Goal: Task Accomplishment & Management: Manage account settings

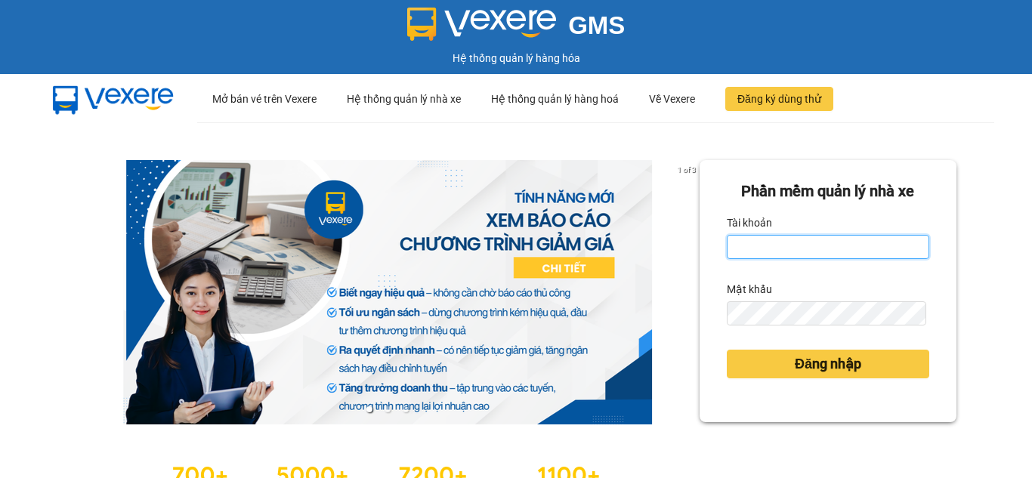
click at [754, 246] on input "Tài khoản" at bounding box center [827, 247] width 202 height 24
type input "nhungnth.petrobp"
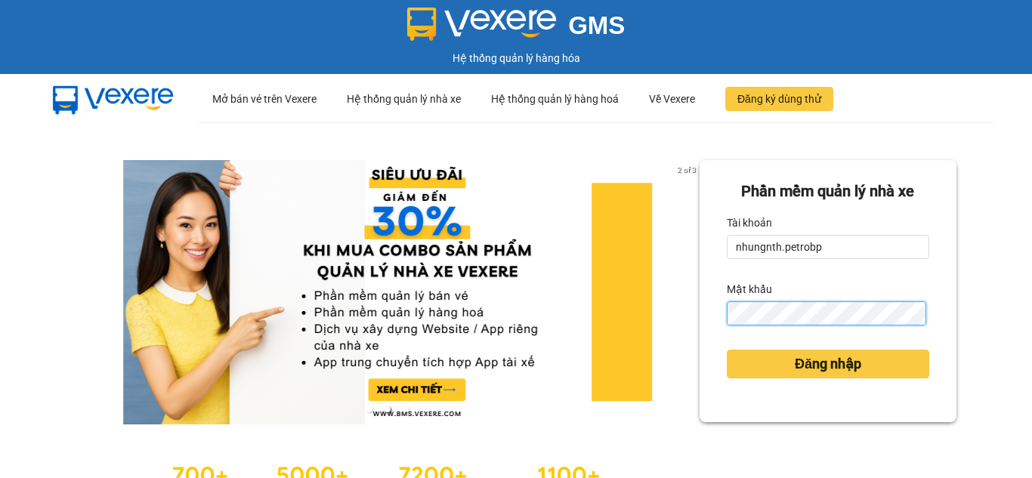
click at [726, 350] on button "Đăng nhập" at bounding box center [827, 364] width 202 height 29
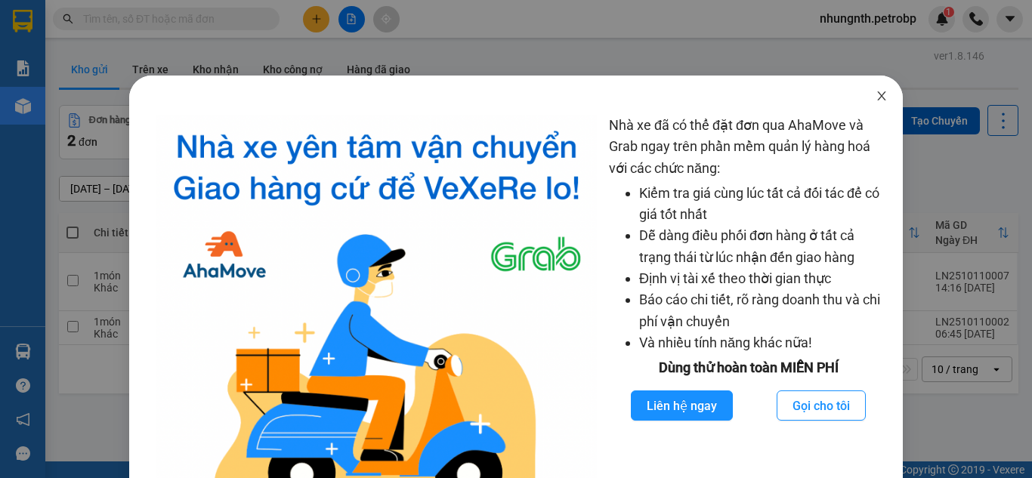
click at [875, 92] on icon "close" at bounding box center [881, 96] width 12 height 12
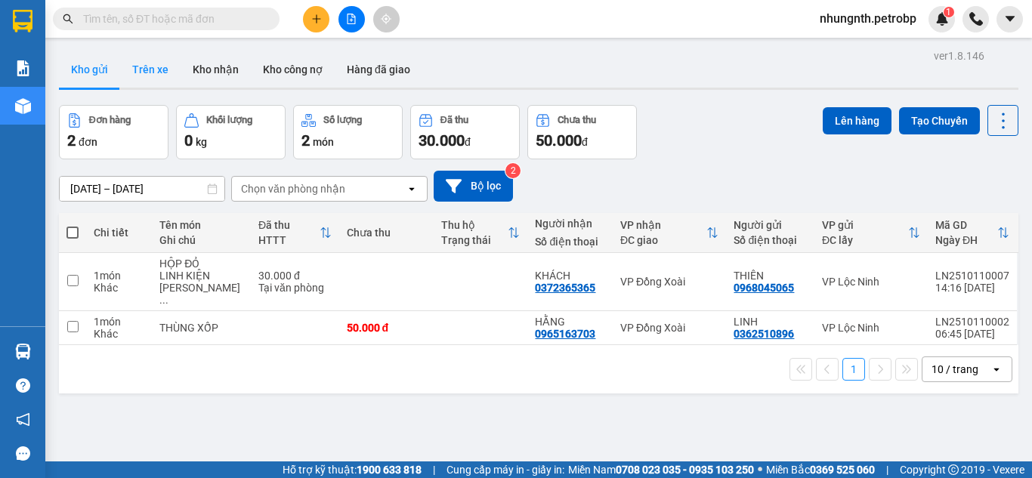
click at [169, 79] on button "Trên xe" at bounding box center [150, 69] width 60 height 36
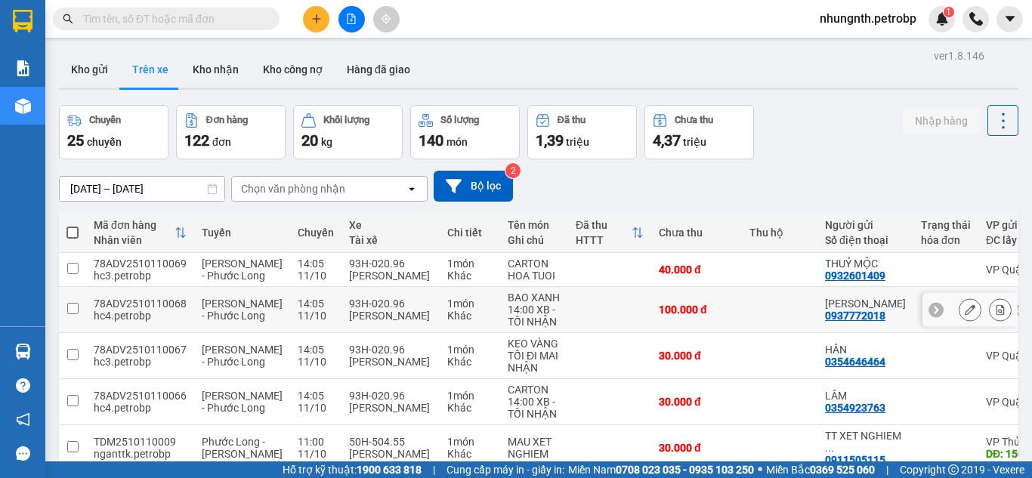
scroll to position [76, 0]
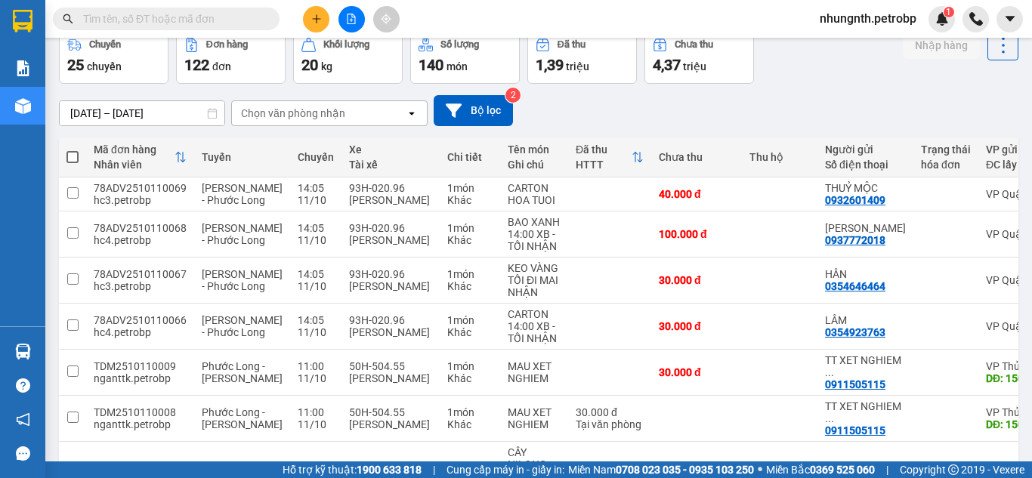
click at [77, 117] on input "[DATE] – [DATE]" at bounding box center [142, 113] width 165 height 24
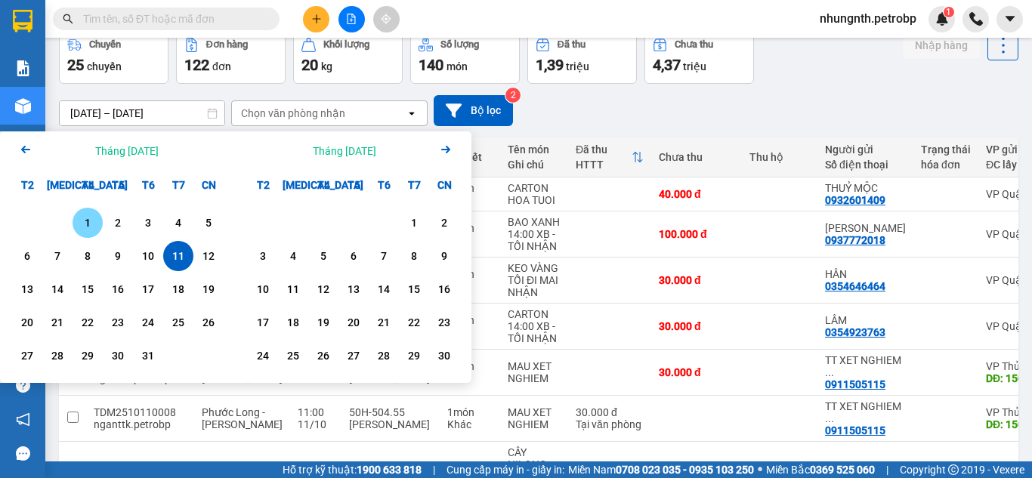
click at [85, 229] on div "1" at bounding box center [87, 223] width 21 height 18
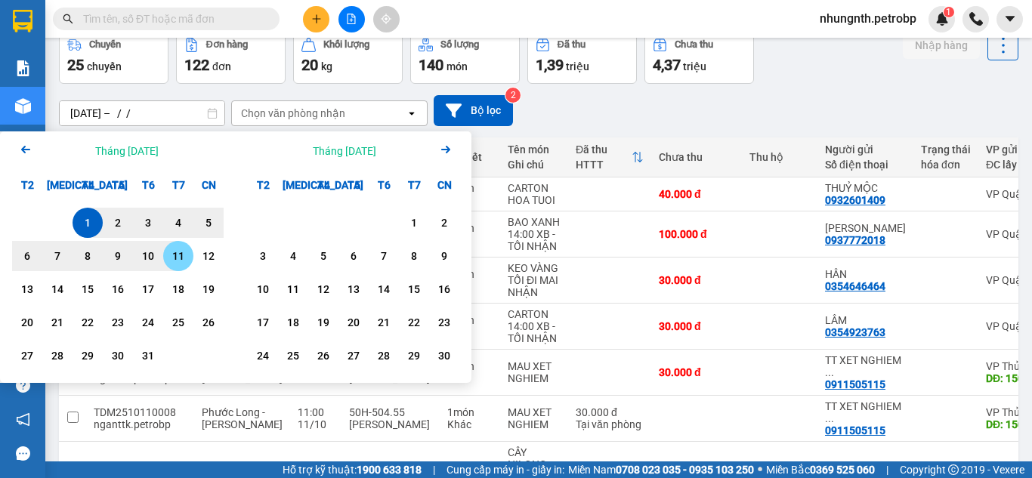
click at [181, 258] on div "11" at bounding box center [178, 256] width 21 height 18
type input "[DATE] – [DATE]"
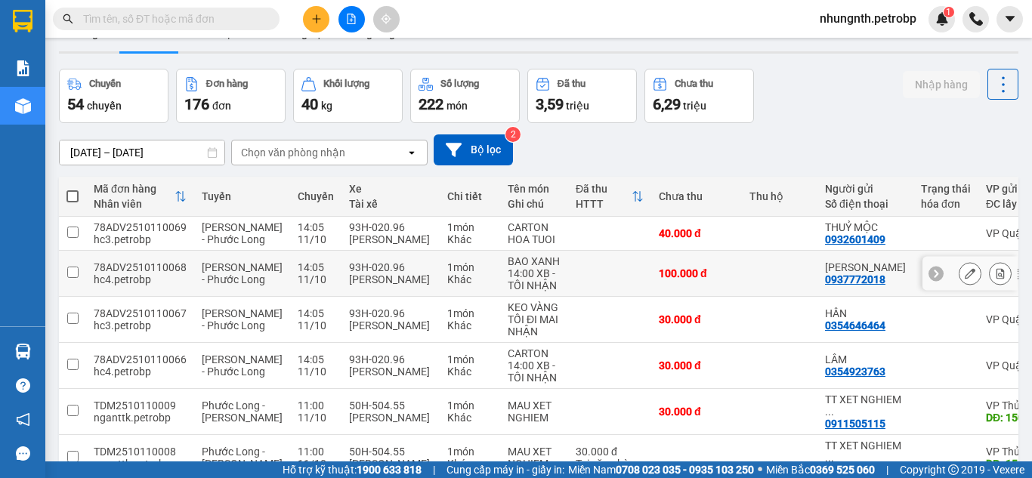
scroll to position [0, 0]
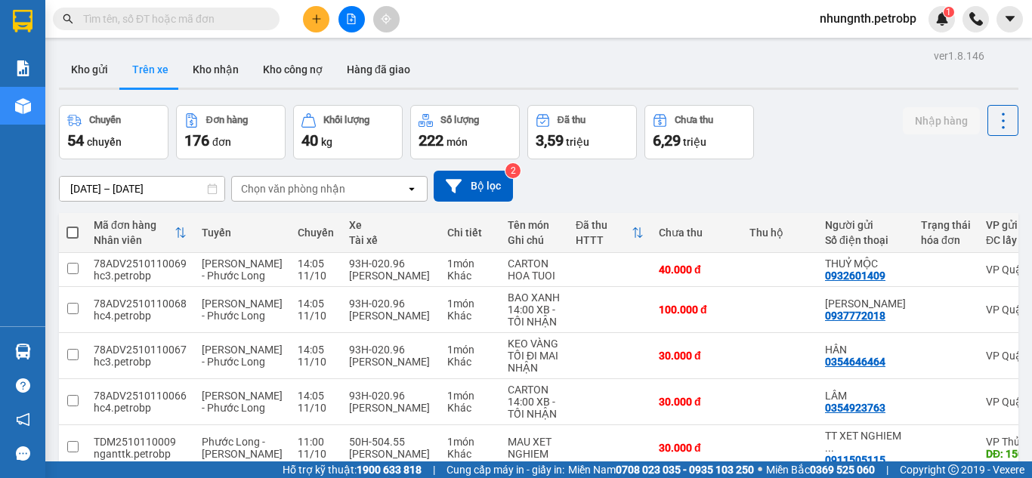
click at [278, 193] on div "Chọn văn phòng nhận" at bounding box center [293, 188] width 104 height 15
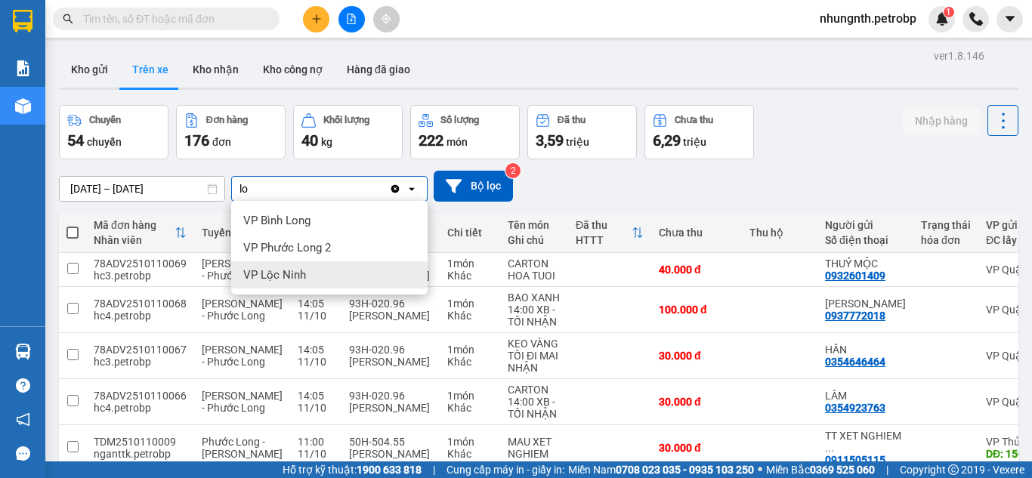
type input "lo"
click at [281, 273] on span "VP Lộc Ninh" at bounding box center [274, 274] width 63 height 15
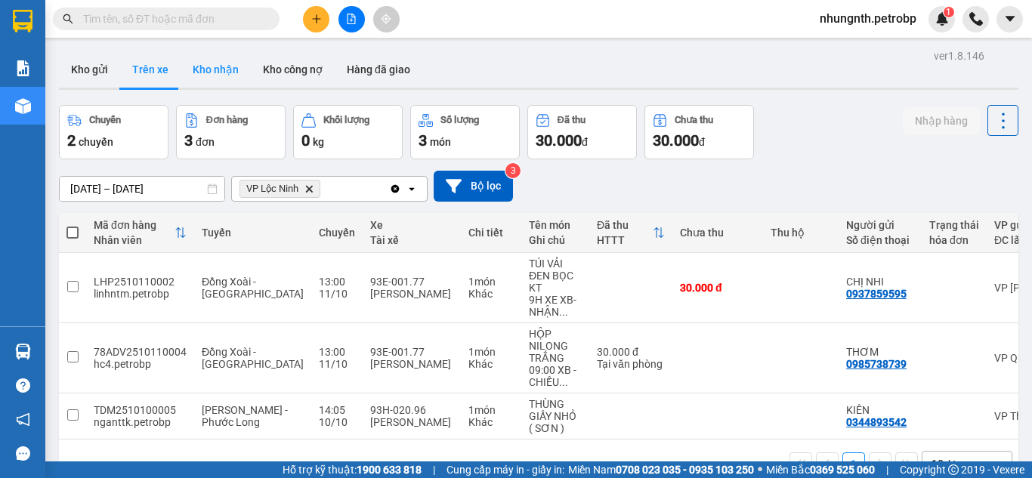
click at [209, 74] on button "Kho nhận" at bounding box center [215, 69] width 70 height 36
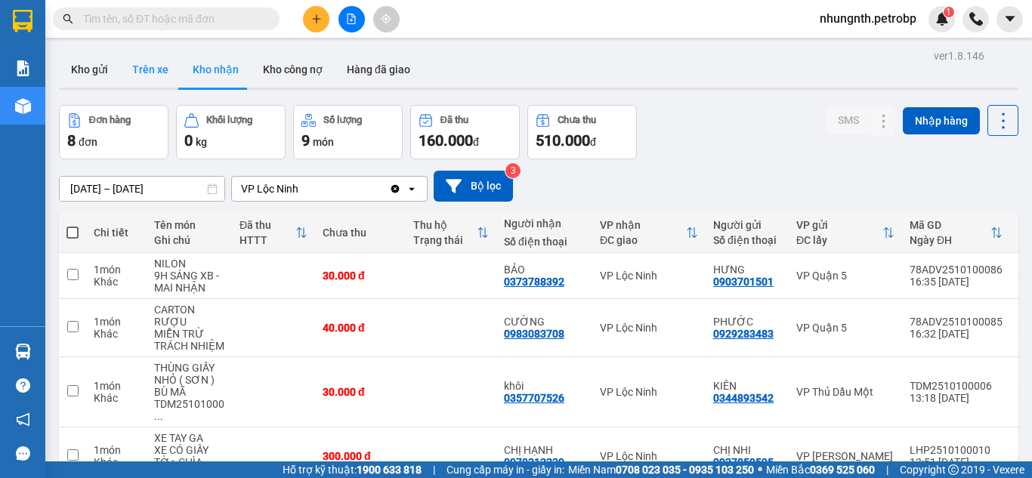
click at [153, 72] on button "Trên xe" at bounding box center [150, 69] width 60 height 36
type input "[DATE] – [DATE]"
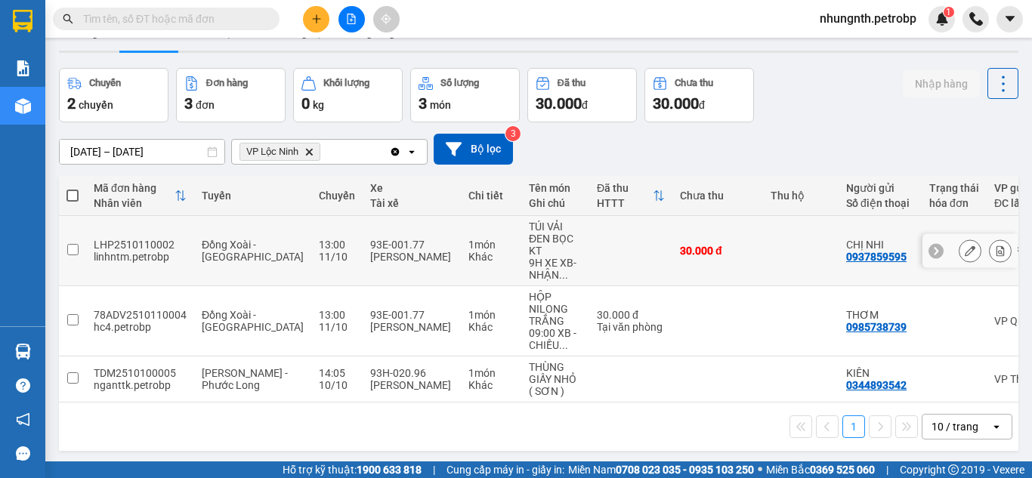
scroll to position [69, 0]
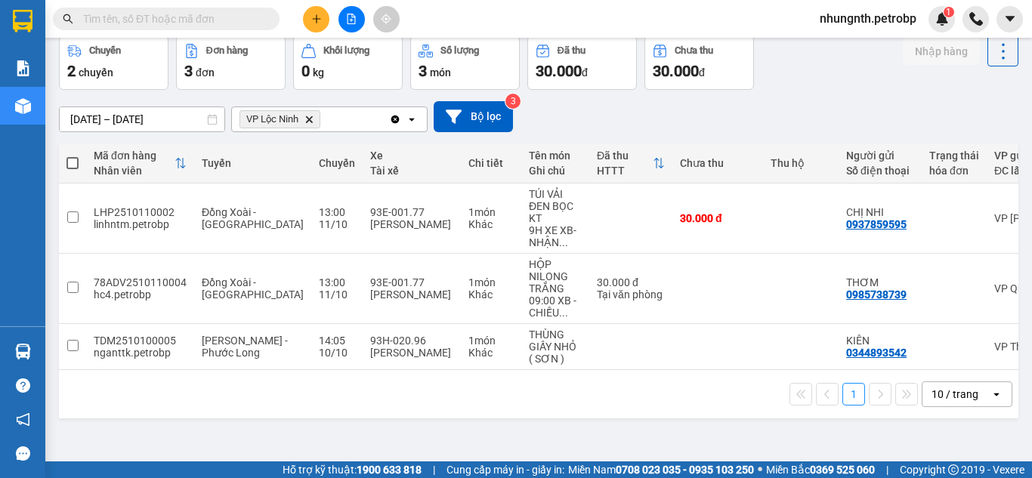
click at [313, 21] on icon "plus" at bounding box center [316, 19] width 11 height 11
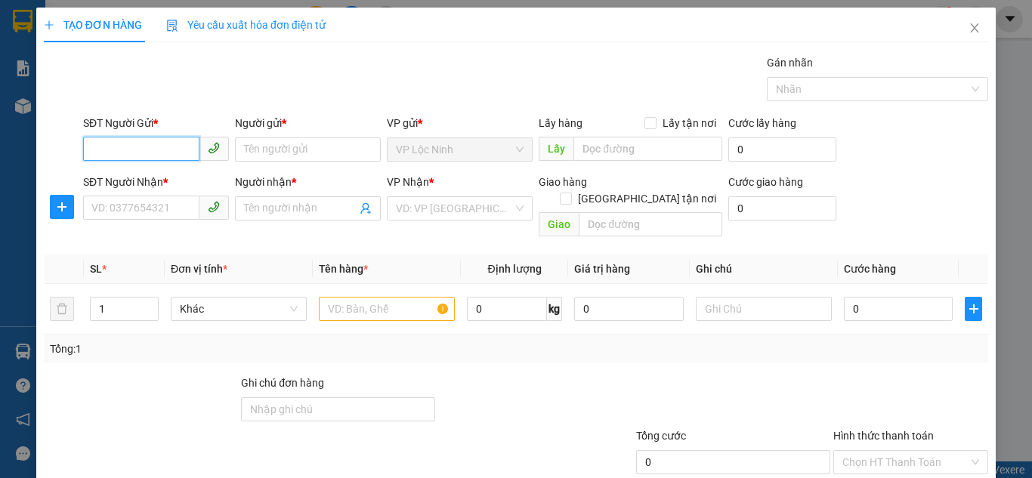
click at [157, 147] on input "SĐT Người Gửi *" at bounding box center [141, 149] width 116 height 24
type input "0983817837"
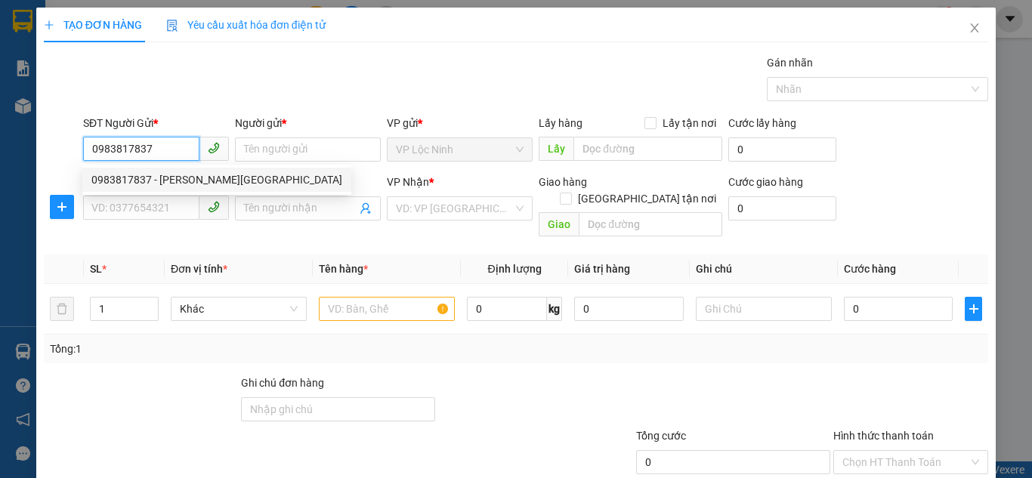
click at [166, 183] on div "0983817837 - [PERSON_NAME][GEOGRAPHIC_DATA]" at bounding box center [216, 179] width 251 height 17
type input "[PERSON_NAME] THỦ"
type input "0913923777"
type input "LÂM"
type input "30.000"
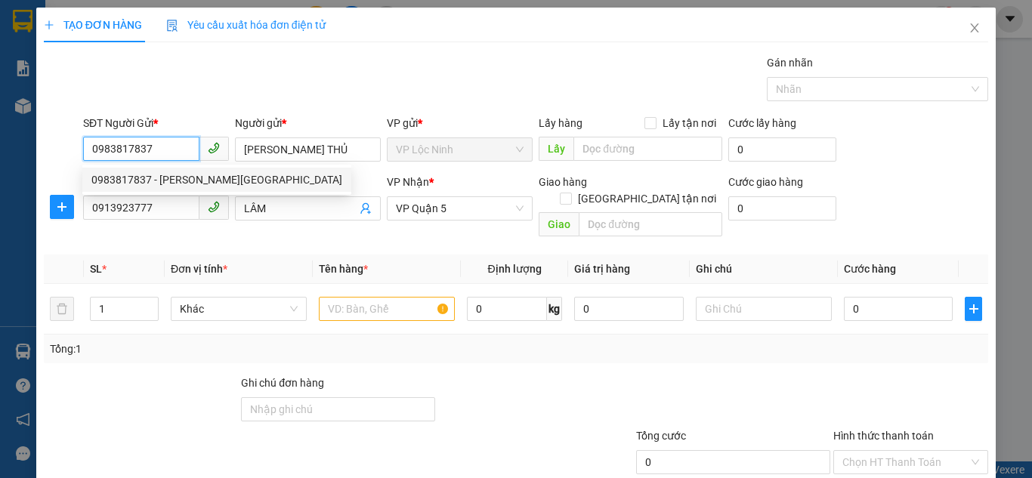
type input "30.000"
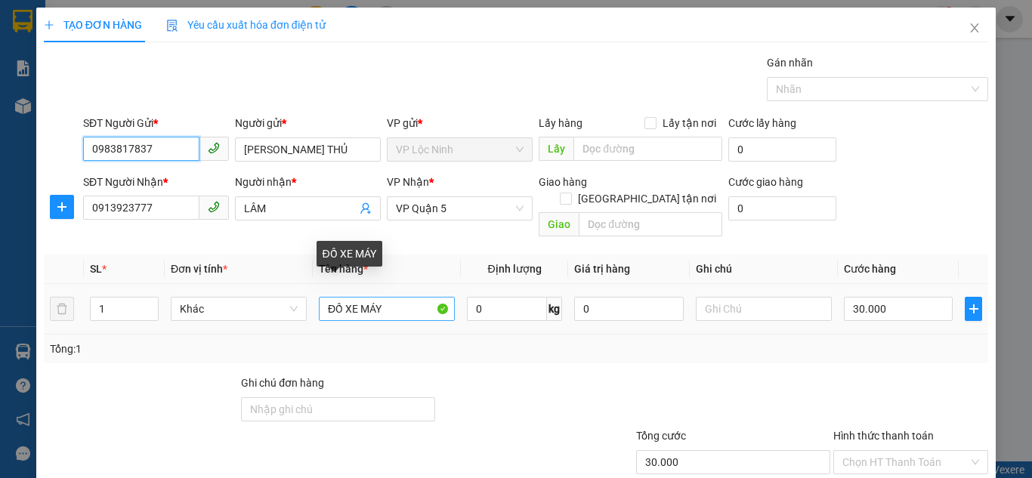
type input "0983817837"
drag, startPoint x: 393, startPoint y: 291, endPoint x: 266, endPoint y: 292, distance: 127.6
click at [266, 292] on tr "1 Khác ĐỒ XE MÁY 0 kg 0 30.000" at bounding box center [516, 309] width 944 height 51
type input "hộp carton"
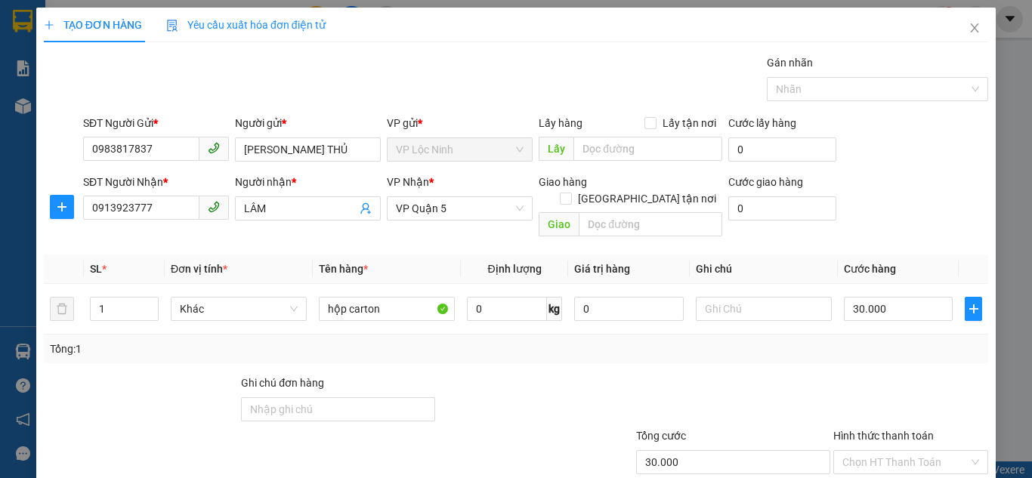
drag, startPoint x: 751, startPoint y: 337, endPoint x: 747, endPoint y: 326, distance: 11.2
click at [751, 341] on div "Tổng: 1" at bounding box center [516, 349] width 932 height 17
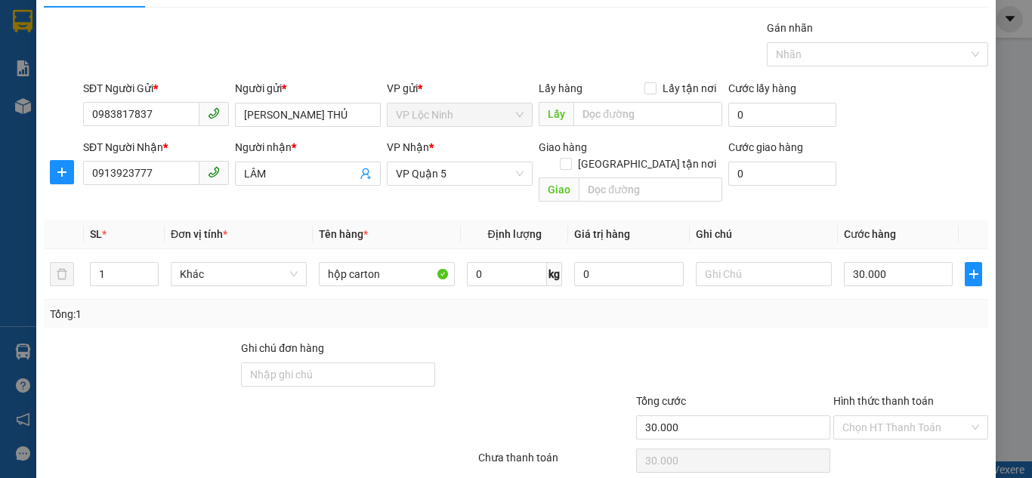
scroll to position [81, 0]
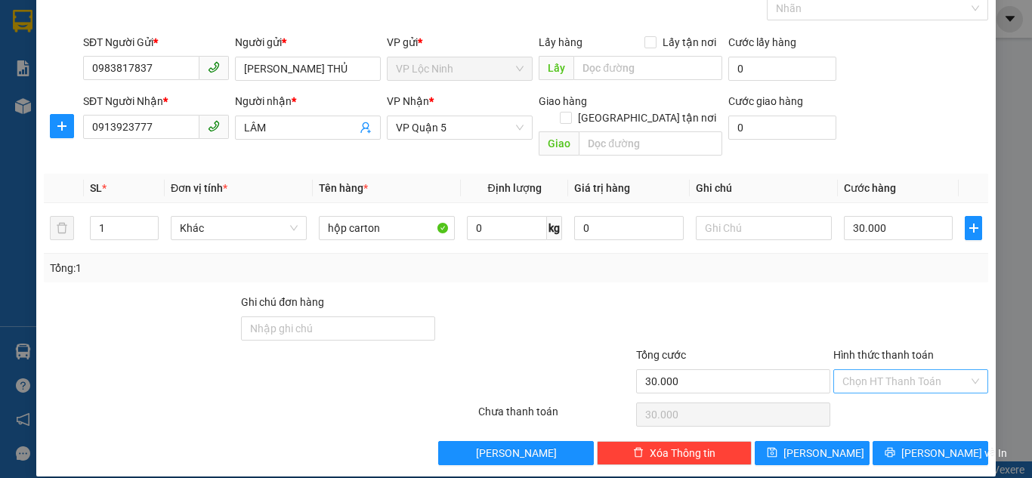
click at [842, 370] on input "Hình thức thanh toán" at bounding box center [905, 381] width 126 height 23
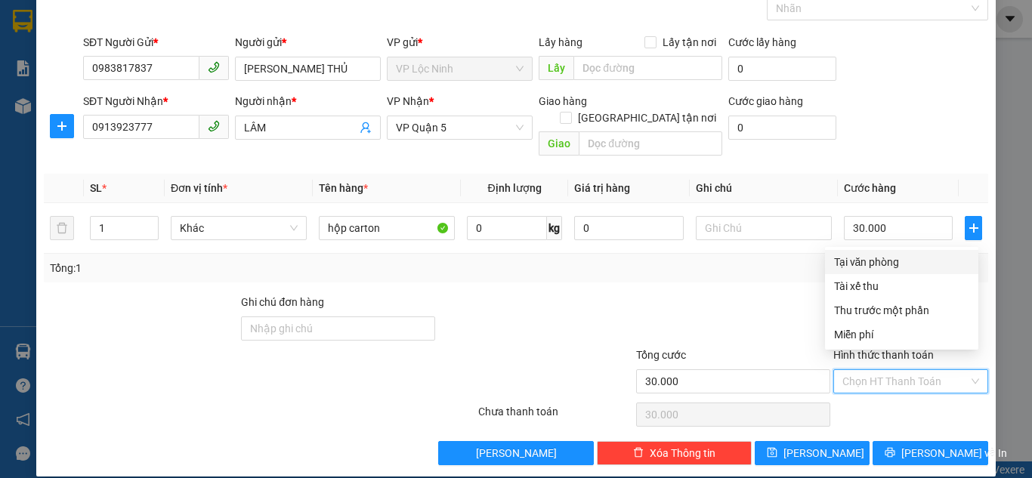
click at [852, 262] on div "Tại văn phòng" at bounding box center [901, 262] width 135 height 17
type input "0"
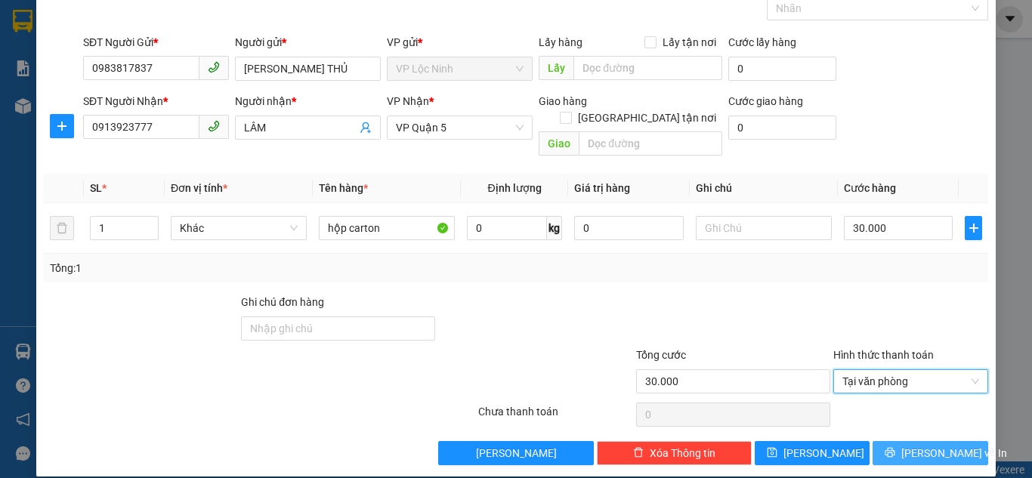
click at [901, 446] on button "[PERSON_NAME] và In" at bounding box center [930, 453] width 116 height 24
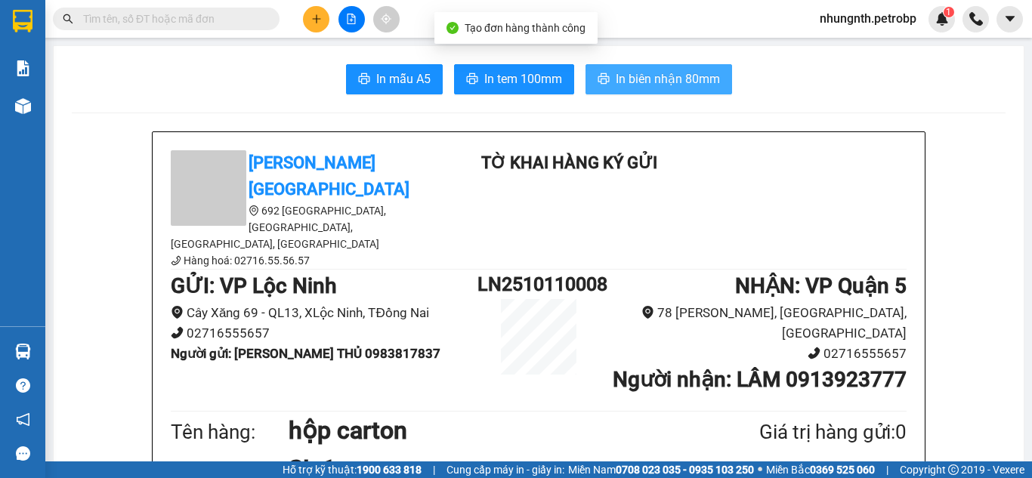
click at [621, 78] on span "In biên nhận 80mm" at bounding box center [667, 78] width 104 height 19
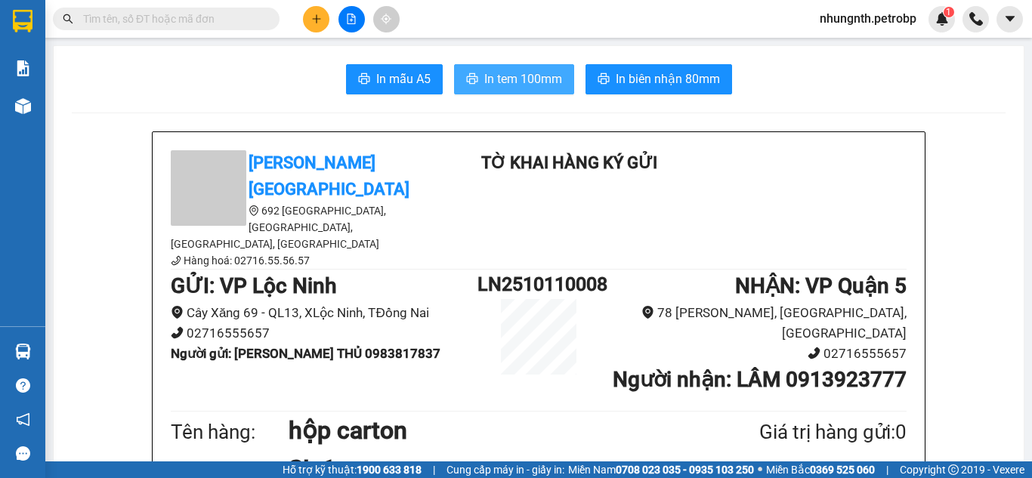
click at [549, 84] on span "In tem 100mm" at bounding box center [523, 78] width 78 height 19
click at [487, 74] on span "In tem 100mm" at bounding box center [523, 78] width 78 height 19
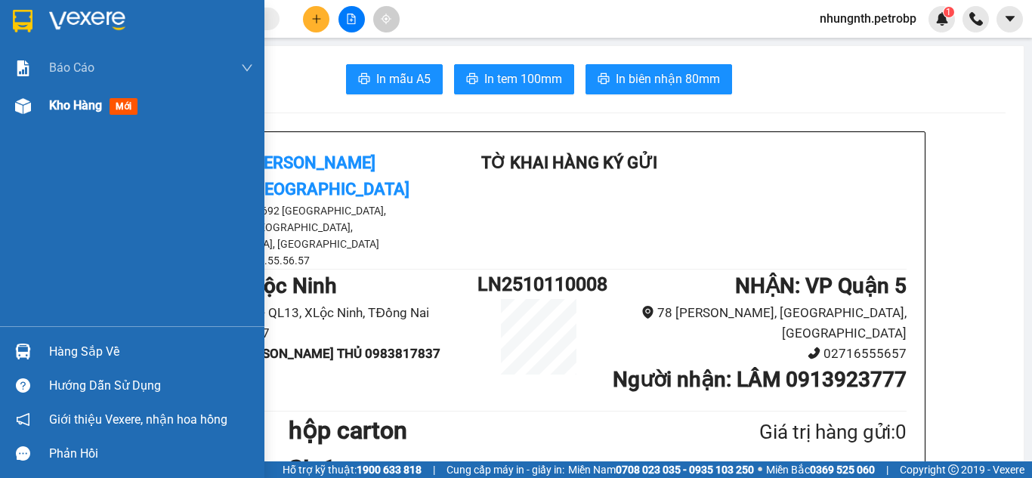
click at [53, 106] on span "Kho hàng" at bounding box center [75, 105] width 53 height 14
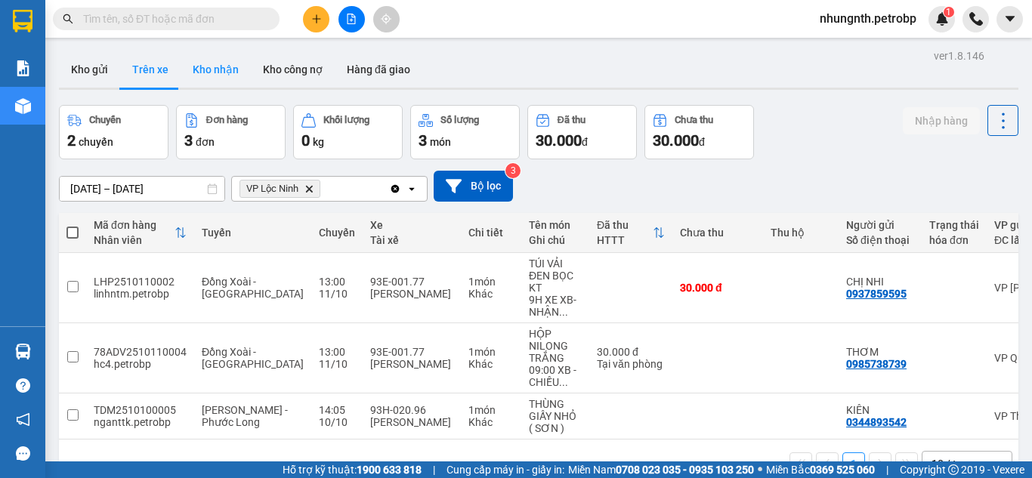
click at [214, 69] on button "Kho nhận" at bounding box center [215, 69] width 70 height 36
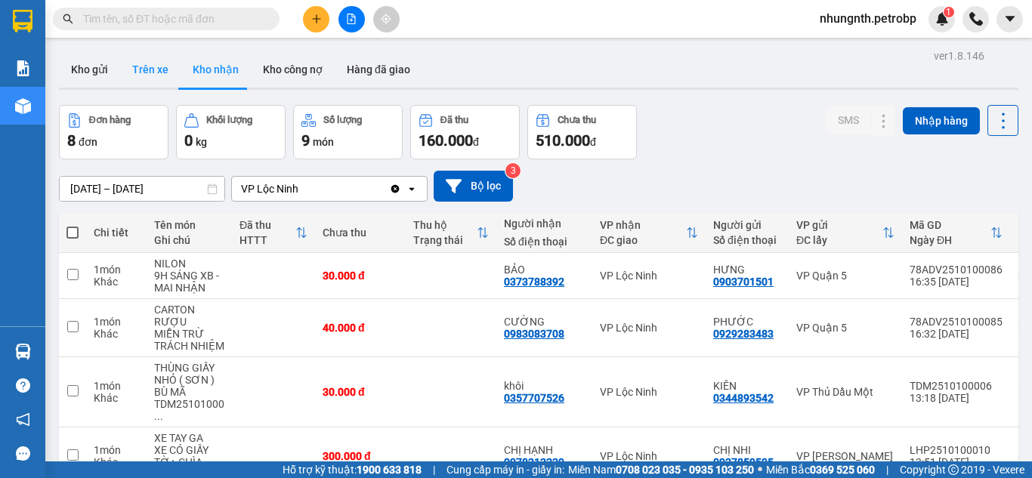
click at [138, 69] on button "Trên xe" at bounding box center [150, 69] width 60 height 36
type input "[DATE] – [DATE]"
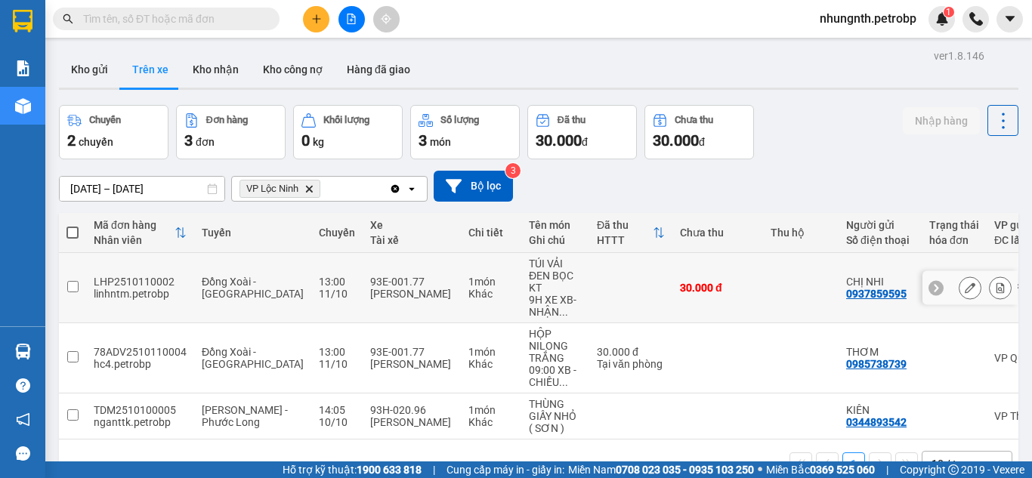
scroll to position [69, 0]
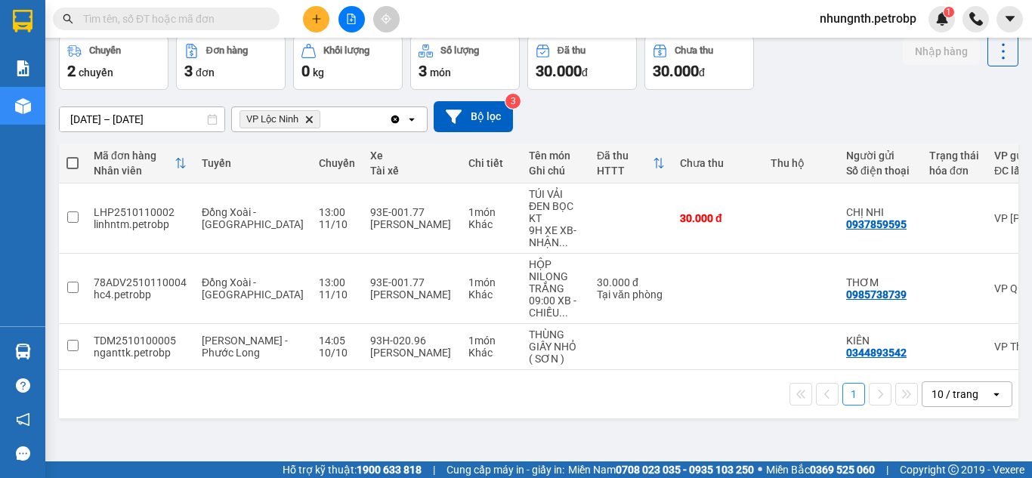
click at [165, 13] on input "text" at bounding box center [172, 19] width 178 height 17
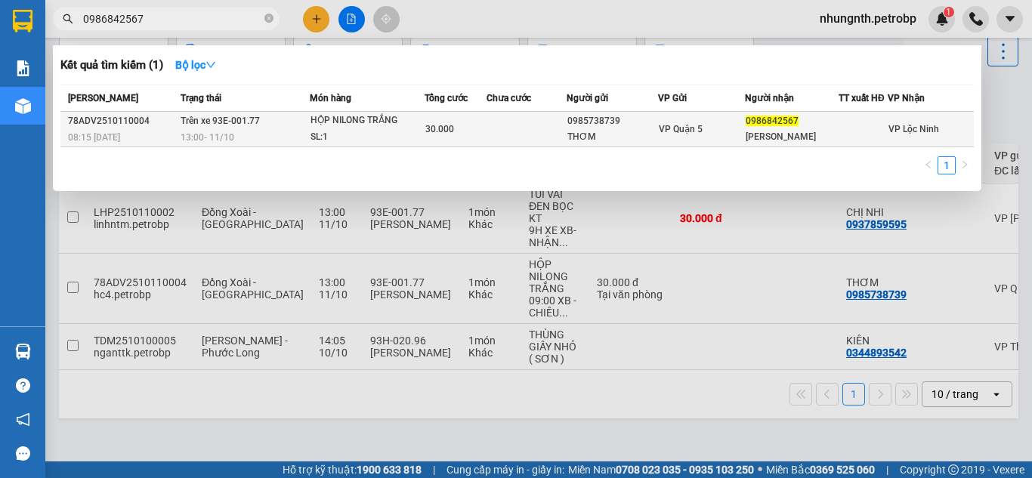
type input "0986842567"
click at [614, 120] on div "0985738739" at bounding box center [612, 121] width 90 height 16
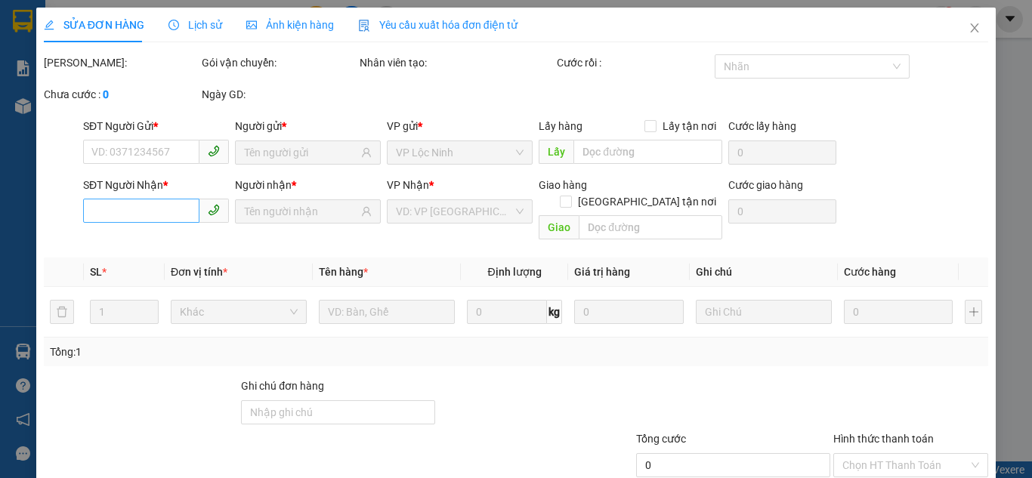
type input "0985738739"
type input "THƠM"
type input "0986842567"
type input "[PERSON_NAME]"
type input "30.000"
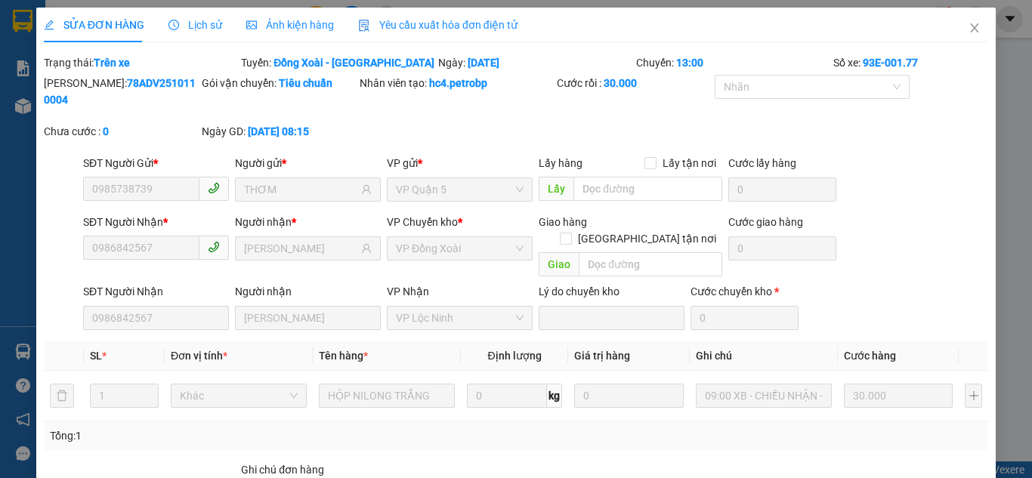
click at [200, 23] on span "Lịch sử" at bounding box center [195, 25] width 54 height 12
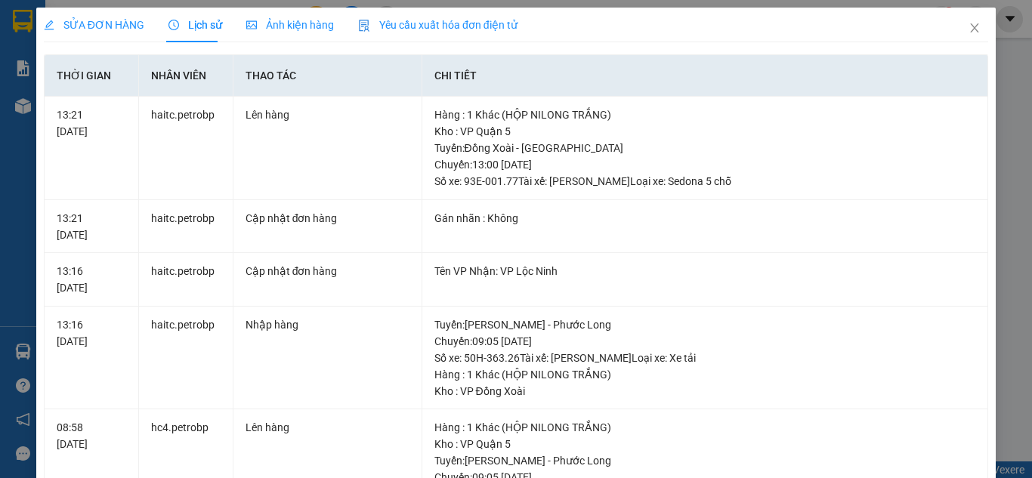
click at [129, 27] on span "SỬA ĐƠN HÀNG" at bounding box center [94, 25] width 100 height 12
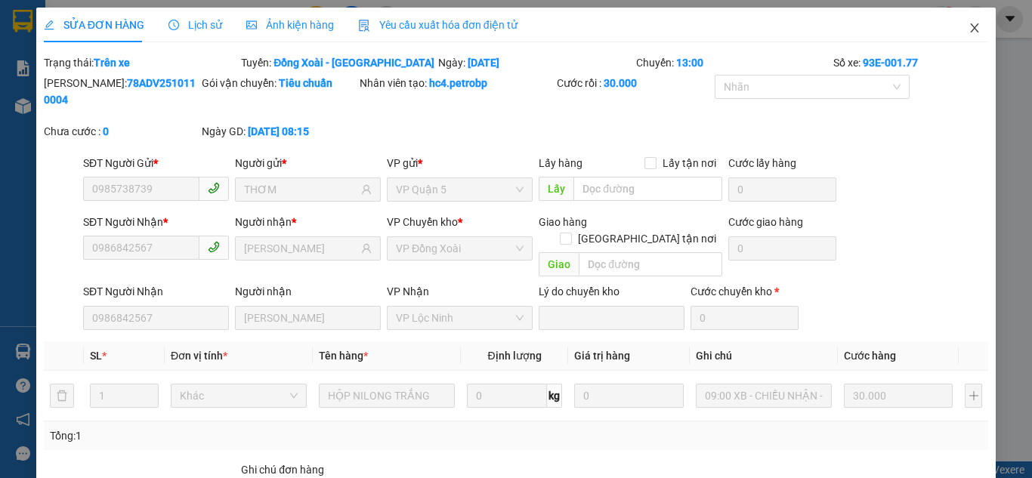
click at [968, 33] on icon "close" at bounding box center [974, 28] width 12 height 12
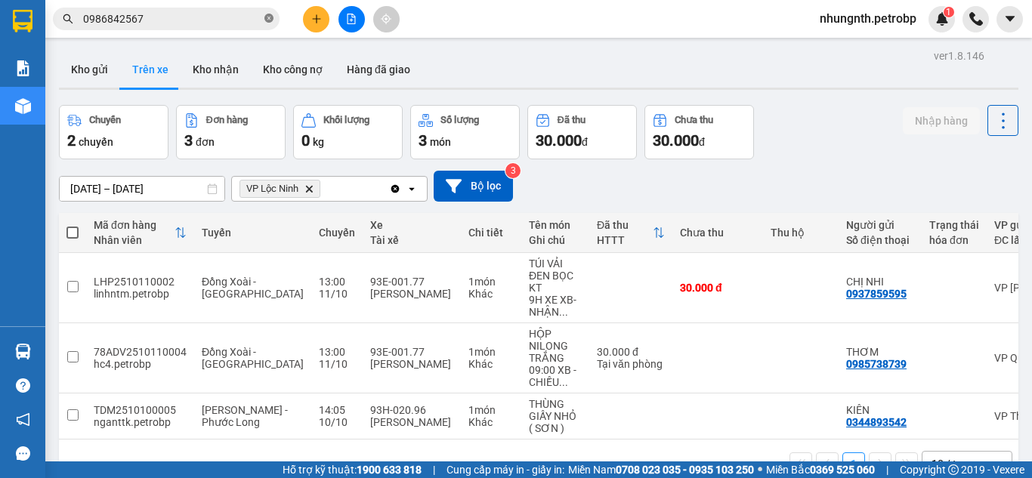
click at [266, 19] on icon "close-circle" at bounding box center [268, 18] width 9 height 9
click at [195, 17] on input "text" at bounding box center [172, 19] width 178 height 17
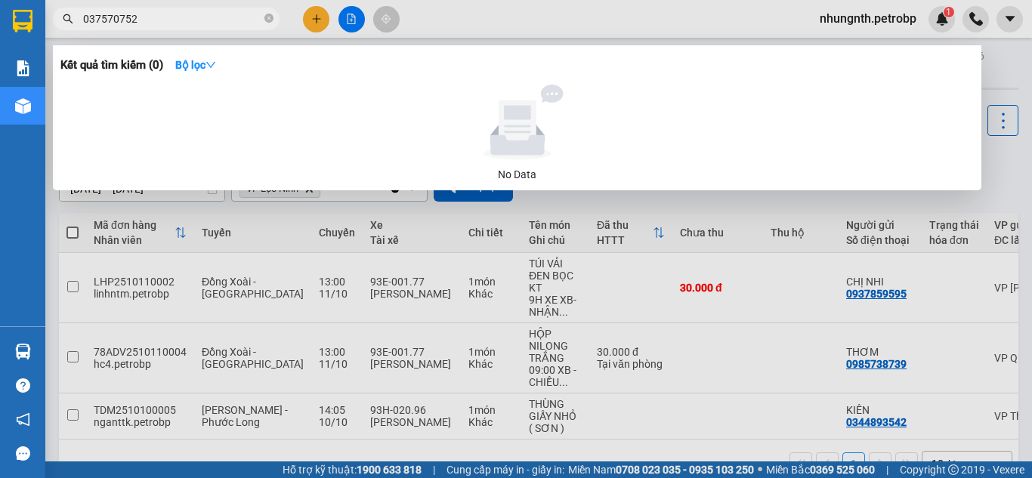
type input "0375707526"
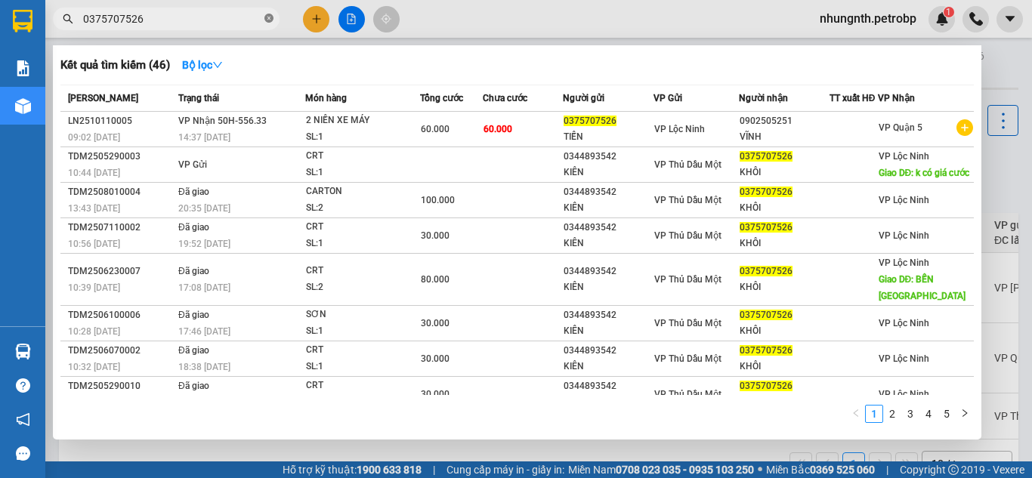
click at [264, 18] on icon "close-circle" at bounding box center [268, 18] width 9 height 9
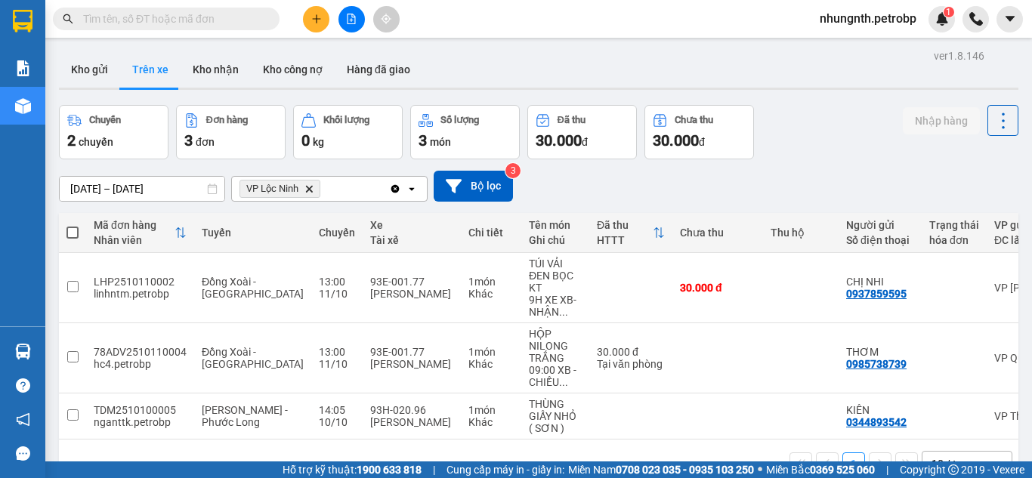
click at [158, 14] on input "text" at bounding box center [172, 19] width 178 height 17
click at [227, 76] on button "Kho nhận" at bounding box center [215, 69] width 70 height 36
type input "[DATE] – [DATE]"
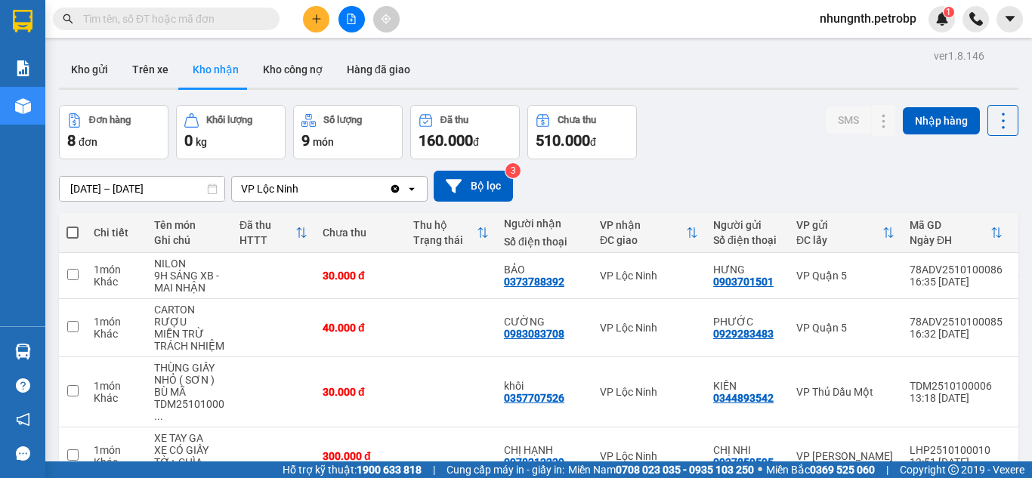
click at [178, 14] on input "text" at bounding box center [172, 19] width 178 height 17
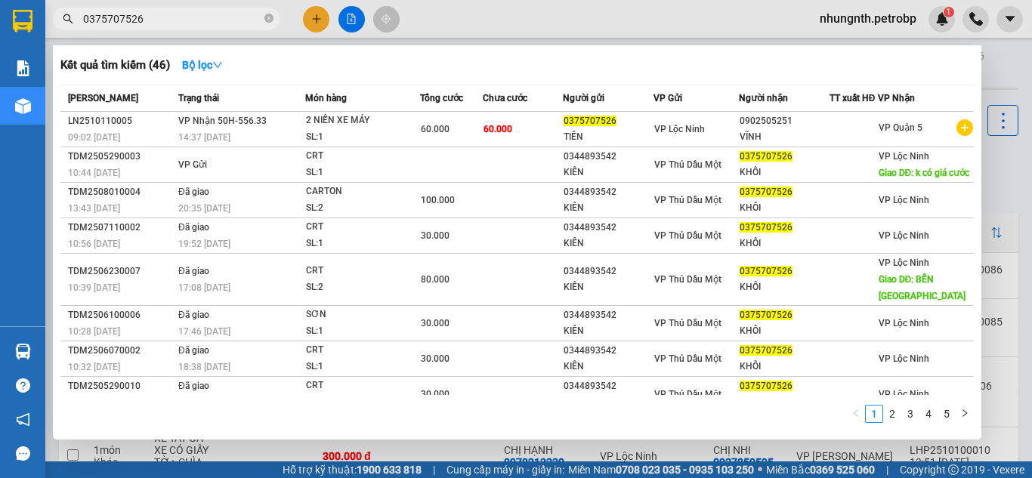
type input "0375707526"
click at [319, 16] on div at bounding box center [516, 239] width 1032 height 478
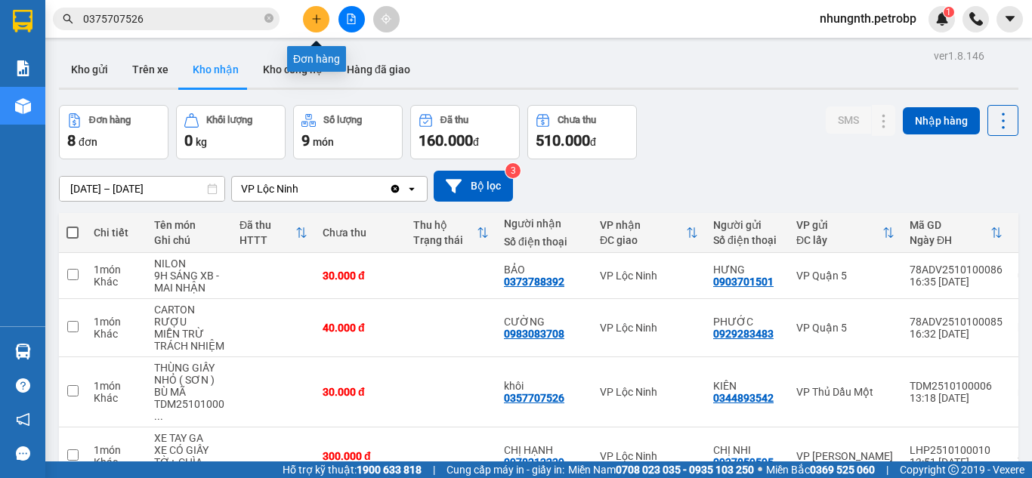
click at [311, 17] on icon "plus" at bounding box center [316, 19] width 11 height 11
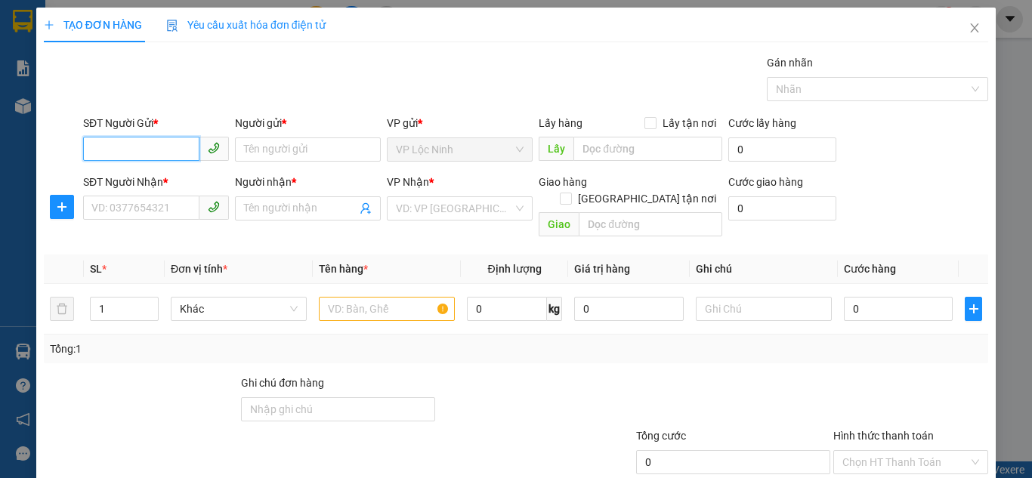
drag, startPoint x: 153, startPoint y: 146, endPoint x: 155, endPoint y: 109, distance: 37.1
click at [154, 128] on div "SĐT Người Gửi * VD: 0371234567" at bounding box center [156, 141] width 146 height 53
type input "0968045065"
click at [128, 184] on div "0968045065 - THIÊN" at bounding box center [154, 179] width 126 height 17
type input "THIÊN"
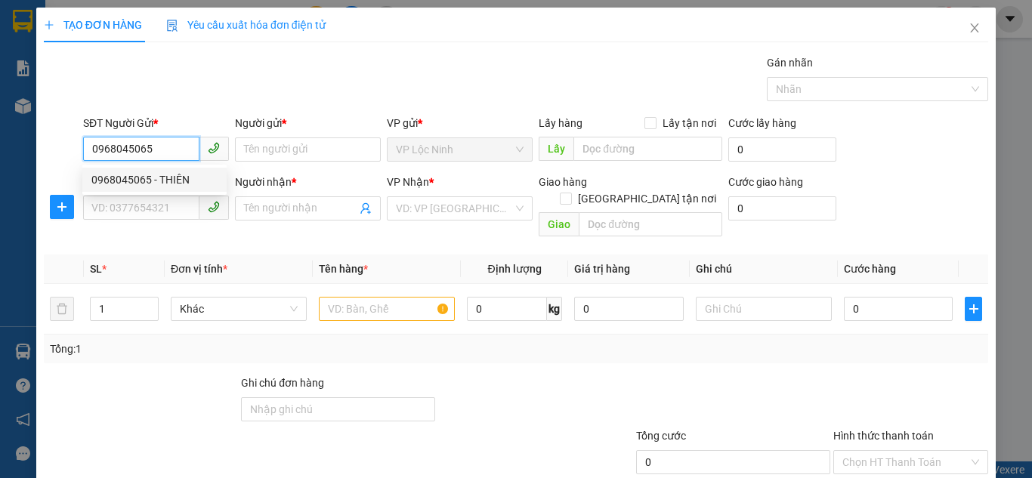
type input "0372365365"
type input "KHÁCH"
type input "30.000"
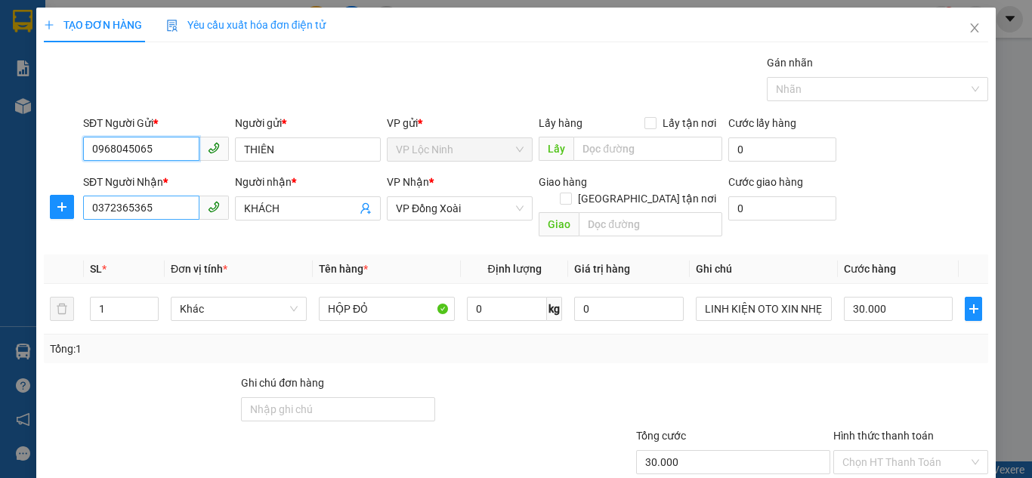
type input "0968045065"
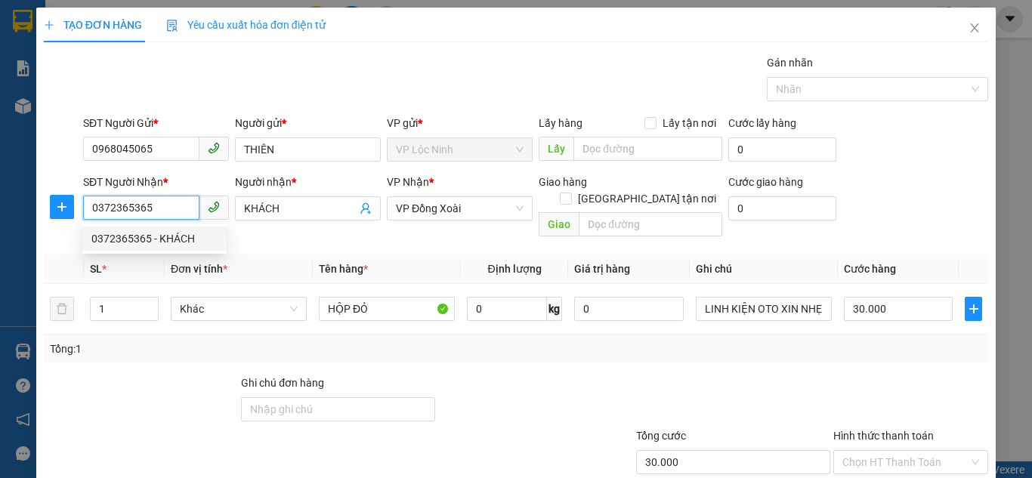
drag, startPoint x: 165, startPoint y: 208, endPoint x: 82, endPoint y: 205, distance: 83.1
click at [83, 205] on input "0372365365" at bounding box center [141, 208] width 116 height 24
type input "0968282393"
click at [125, 242] on div "0968282393 - [PERSON_NAME]" at bounding box center [165, 238] width 149 height 17
type input "TÁM QUANG"
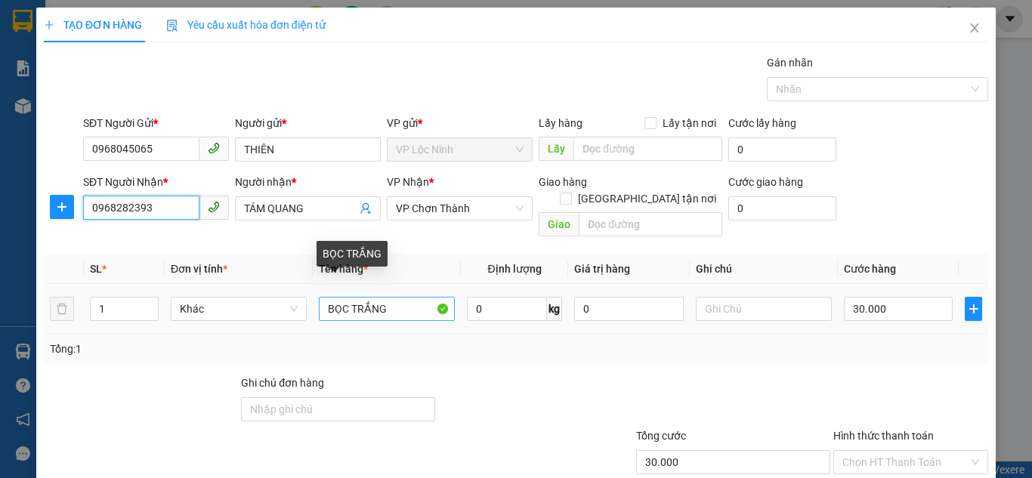
type input "0968282393"
drag, startPoint x: 386, startPoint y: 295, endPoint x: 233, endPoint y: 295, distance: 153.3
click at [233, 295] on tr "1 Khác BỌC TRẮNG 0 kg 0 30.000" at bounding box center [516, 309] width 944 height 51
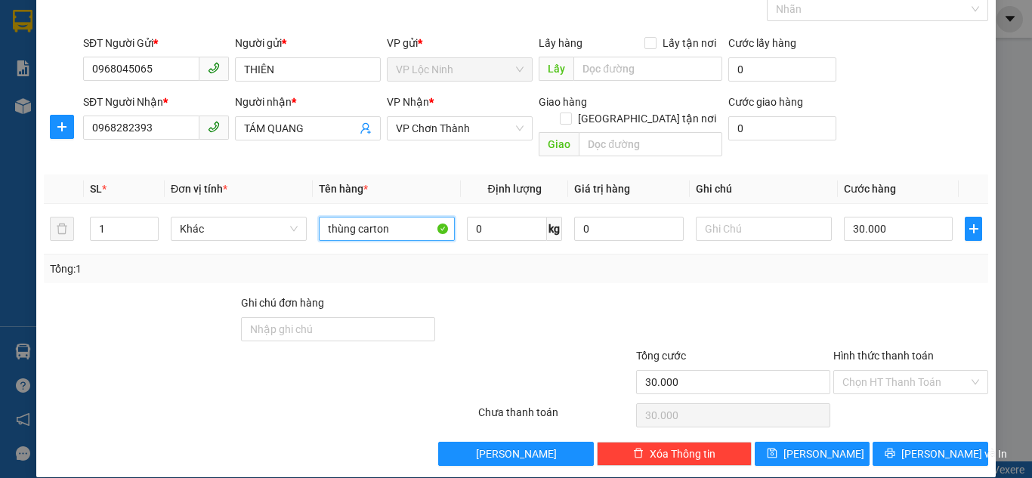
scroll to position [81, 0]
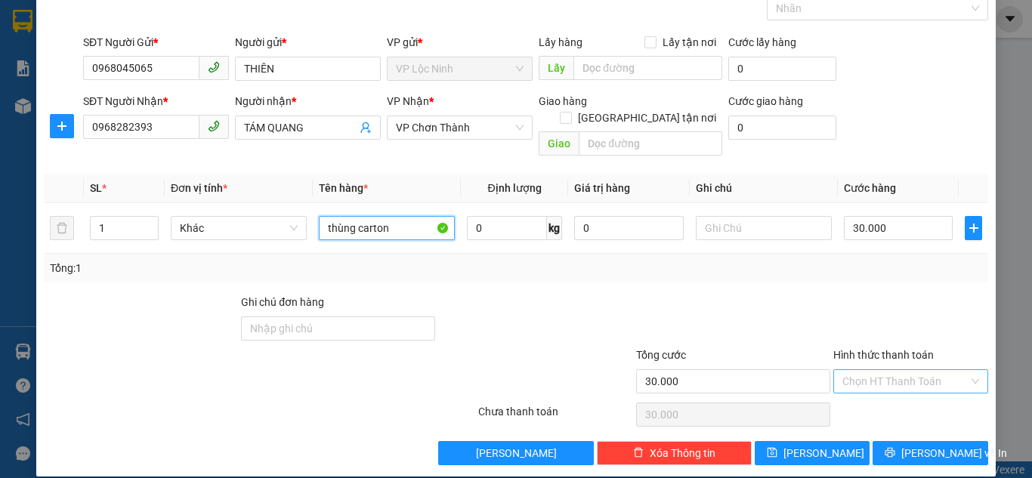
type input "thùng carton"
click at [844, 370] on input "Hình thức thanh toán" at bounding box center [905, 381] width 126 height 23
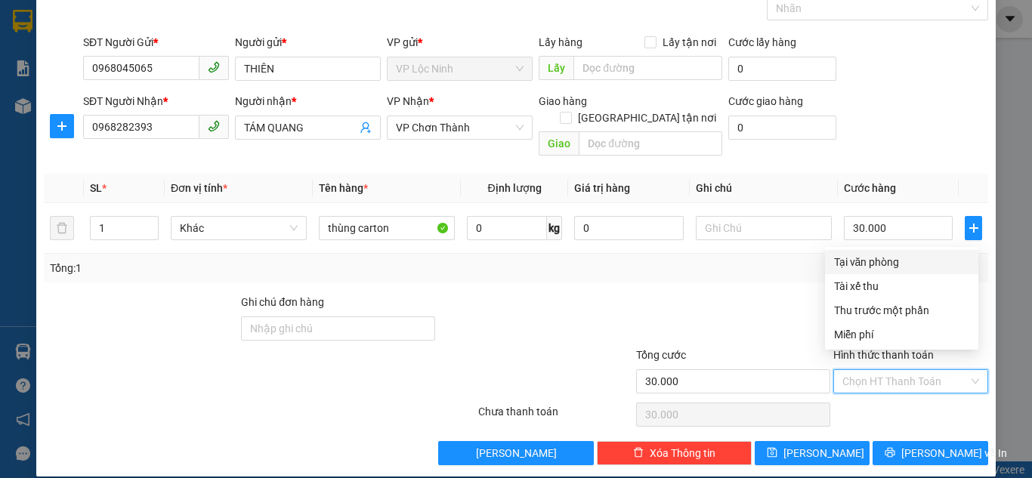
click at [852, 264] on div "Tại văn phòng" at bounding box center [901, 262] width 135 height 17
type input "0"
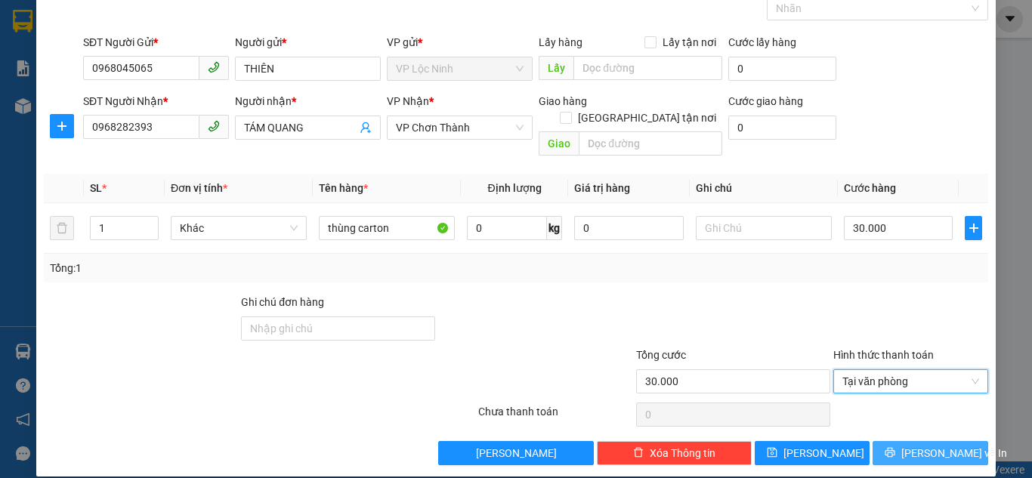
click at [919, 445] on span "[PERSON_NAME] và In" at bounding box center [954, 453] width 106 height 17
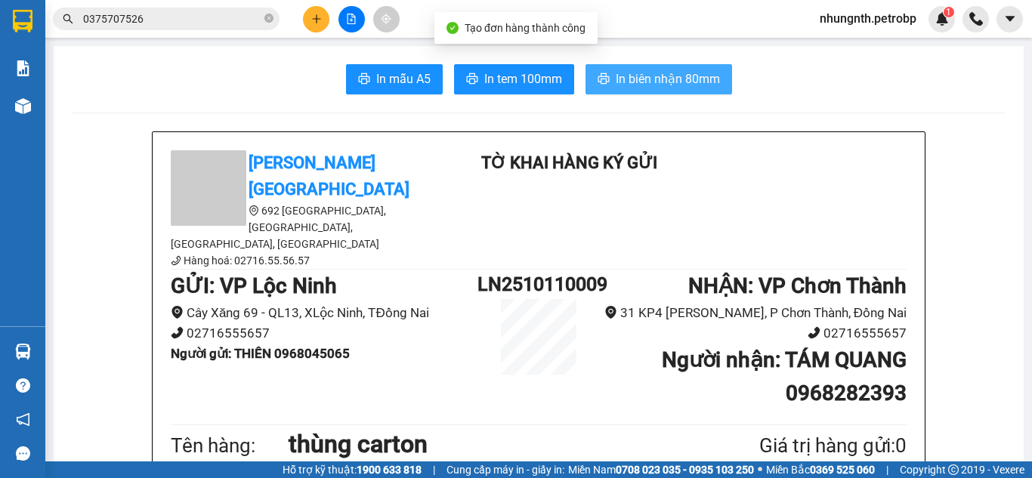
click at [659, 69] on button "In biên nhận 80mm" at bounding box center [658, 79] width 146 height 30
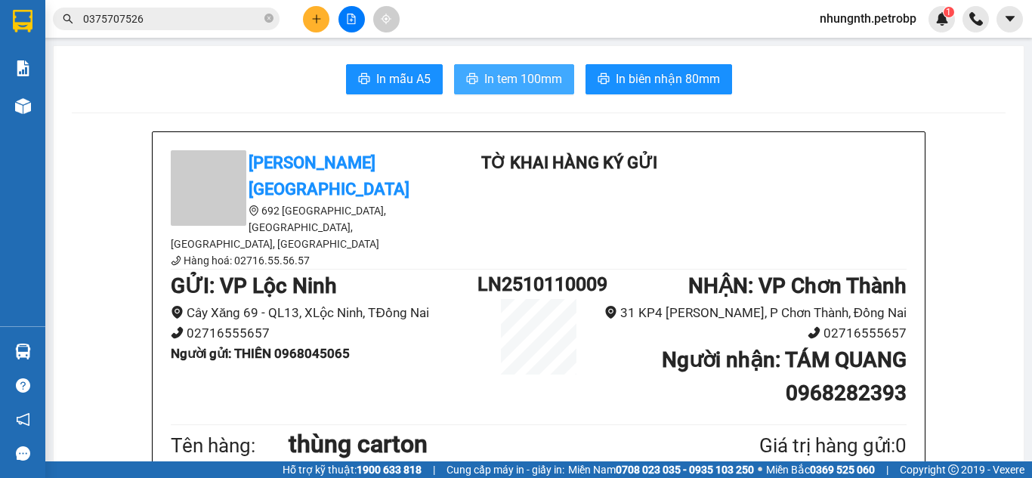
click at [519, 77] on span "In tem 100mm" at bounding box center [523, 78] width 78 height 19
click at [538, 67] on button "In tem 100mm" at bounding box center [514, 79] width 120 height 30
click at [265, 18] on icon "close-circle" at bounding box center [268, 18] width 9 height 9
click at [171, 14] on input "text" at bounding box center [172, 19] width 178 height 17
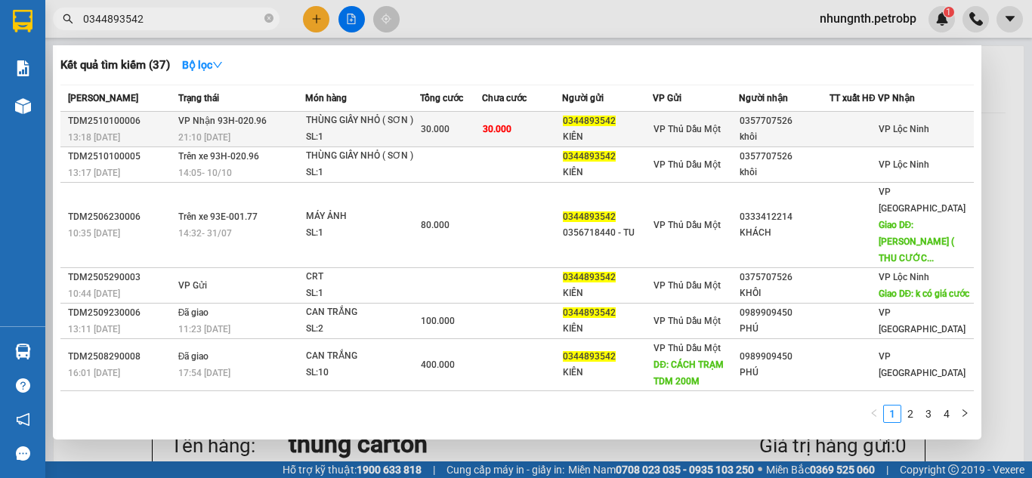
type input "0344893542"
click at [402, 145] on div "SL: 1" at bounding box center [362, 137] width 113 height 17
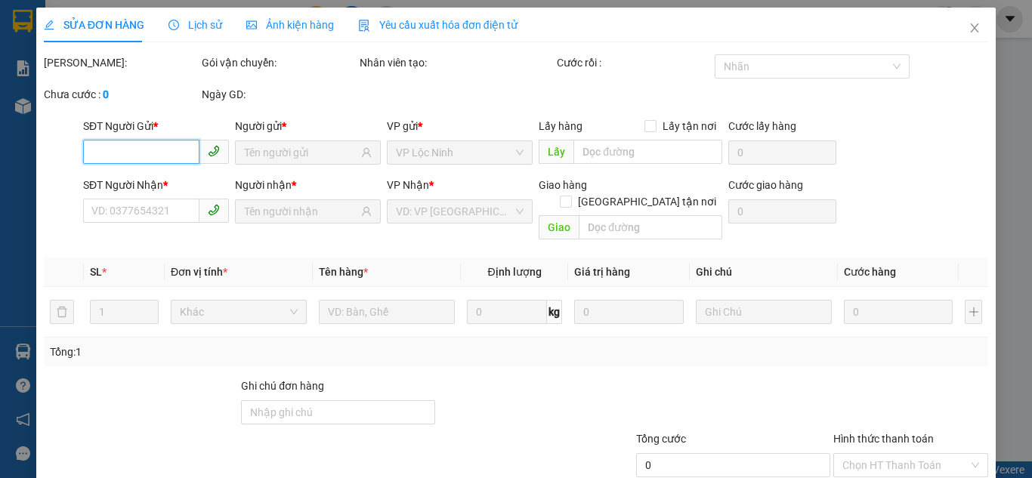
type input "0344893542"
type input "KIÊN"
type input "0357707526"
type input "khôi"
type input "30.000"
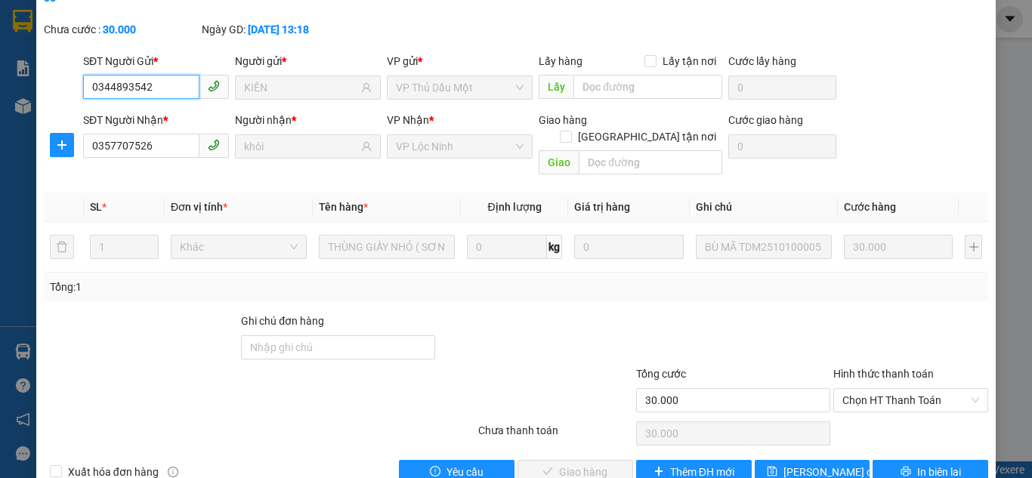
scroll to position [84, 0]
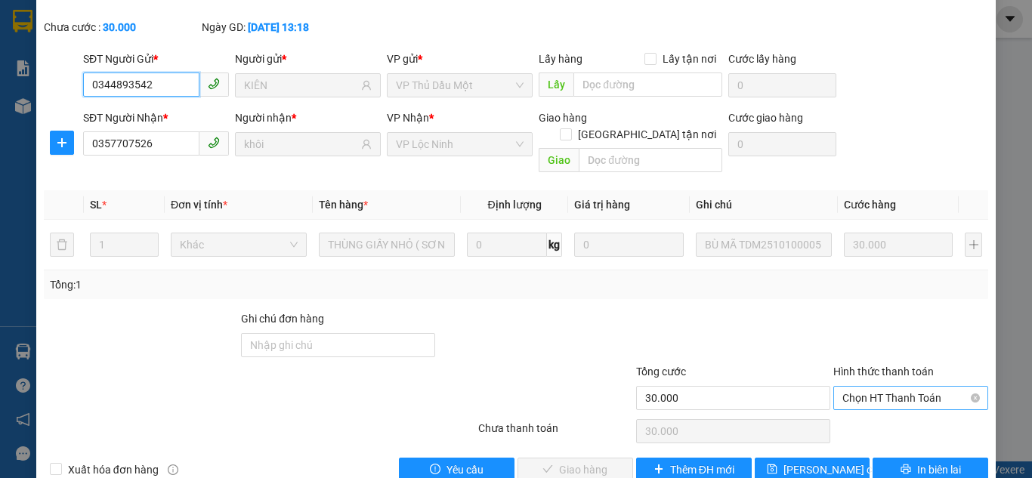
click at [867, 387] on span "Chọn HT Thanh Toán" at bounding box center [910, 398] width 137 height 23
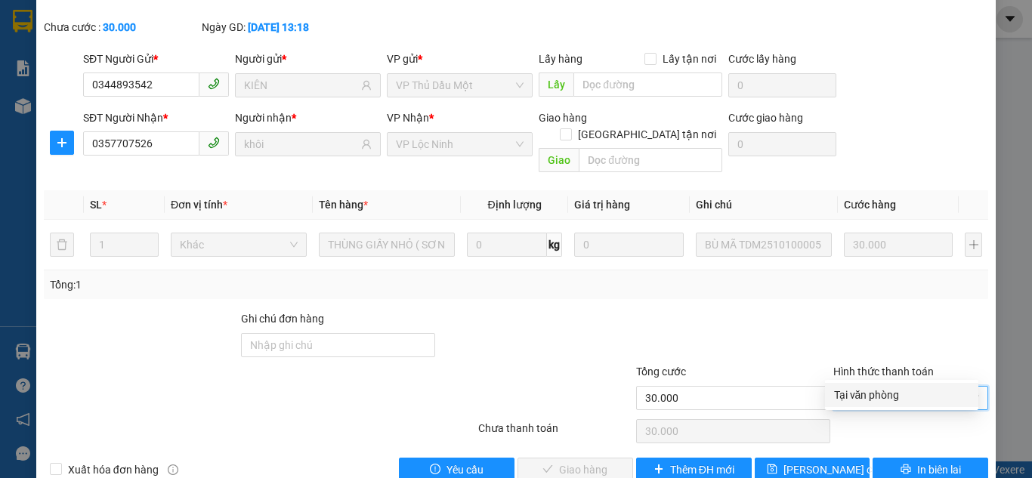
click at [862, 395] on div "Tại văn phòng" at bounding box center [901, 395] width 135 height 17
type input "0"
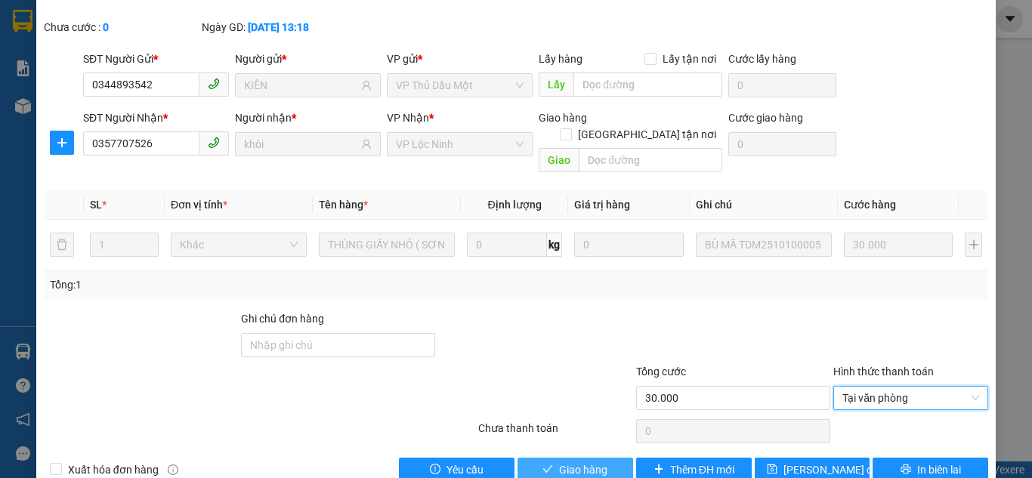
click at [563, 461] on span "Giao hàng" at bounding box center [583, 469] width 48 height 17
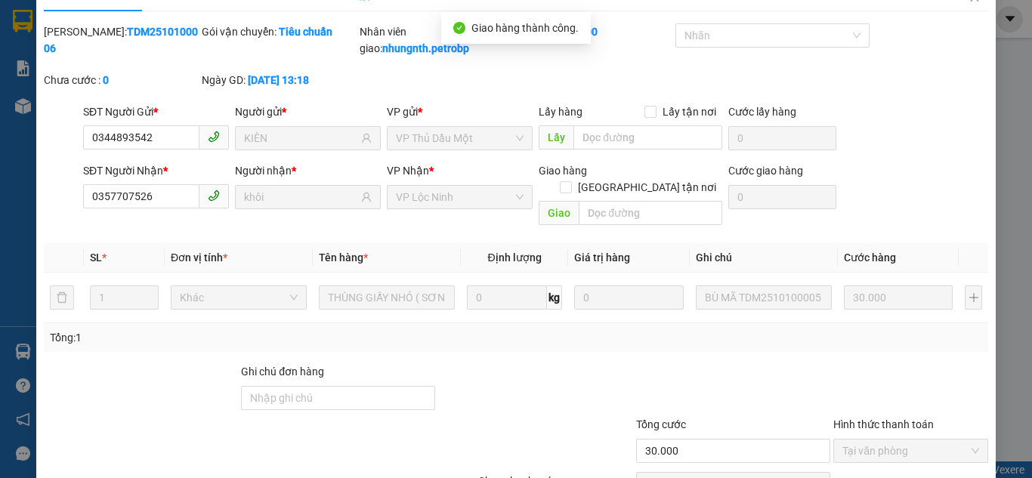
scroll to position [0, 0]
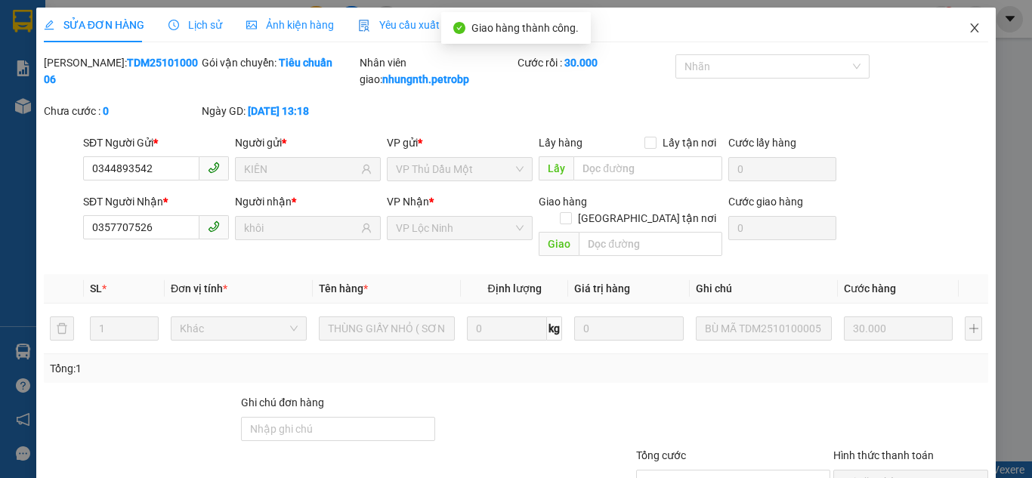
click at [970, 32] on icon "close" at bounding box center [974, 27] width 8 height 9
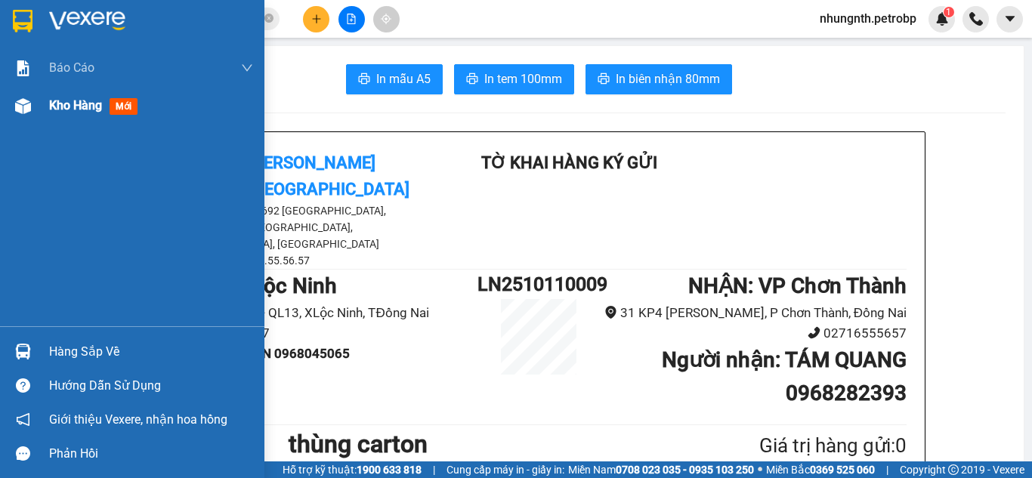
click at [72, 104] on span "Kho hàng" at bounding box center [75, 105] width 53 height 14
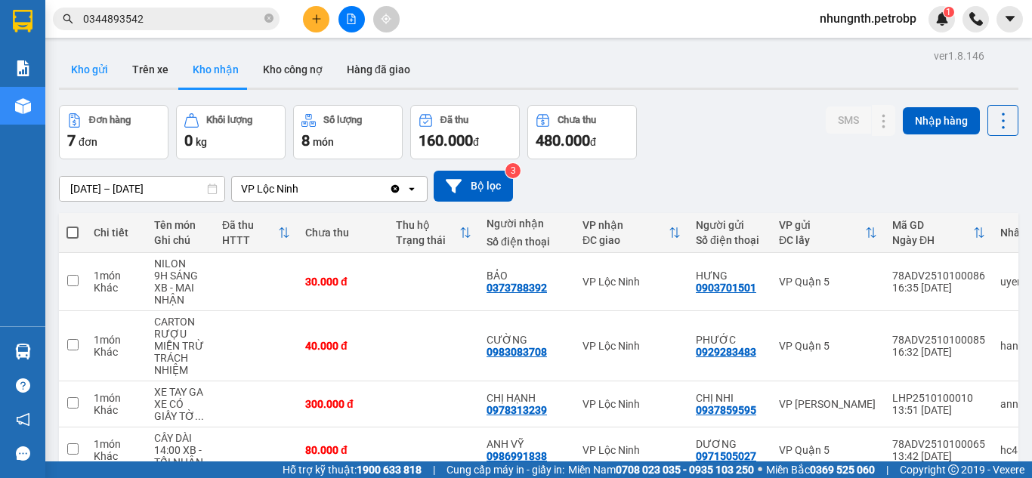
click at [90, 73] on button "Kho gửi" at bounding box center [89, 69] width 61 height 36
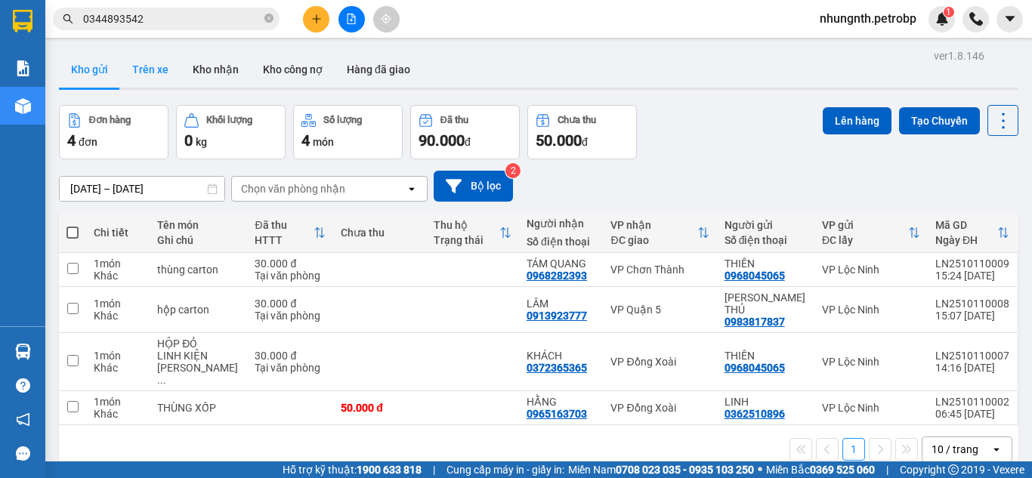
click at [166, 72] on button "Trên xe" at bounding box center [150, 69] width 60 height 36
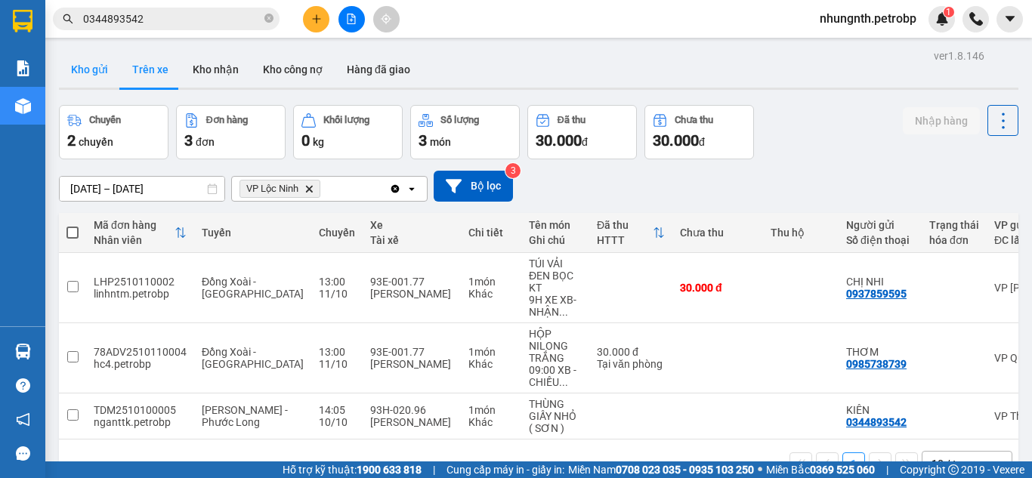
click at [72, 75] on button "Kho gửi" at bounding box center [89, 69] width 61 height 36
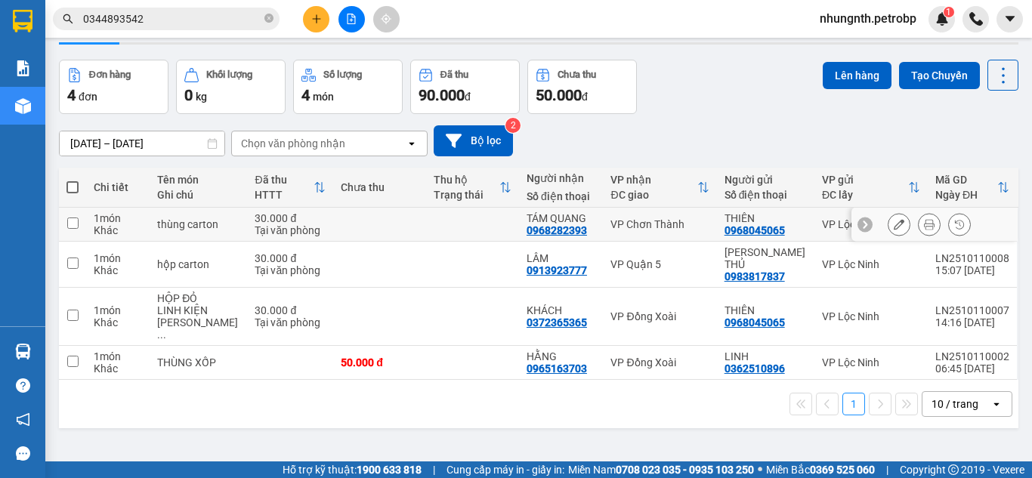
scroll to position [69, 0]
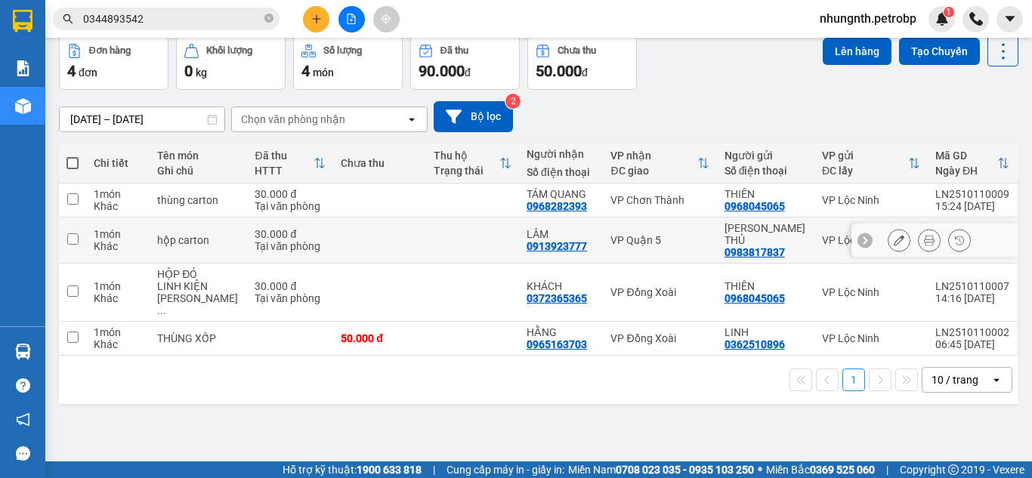
click at [72, 239] on input "checkbox" at bounding box center [72, 238] width 11 height 11
checkbox input "true"
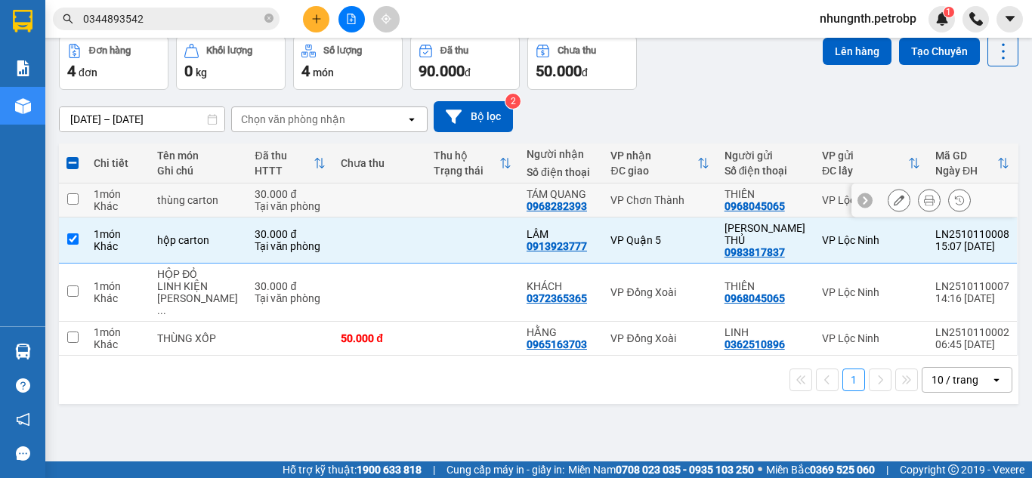
click at [70, 197] on input "checkbox" at bounding box center [72, 198] width 11 height 11
checkbox input "true"
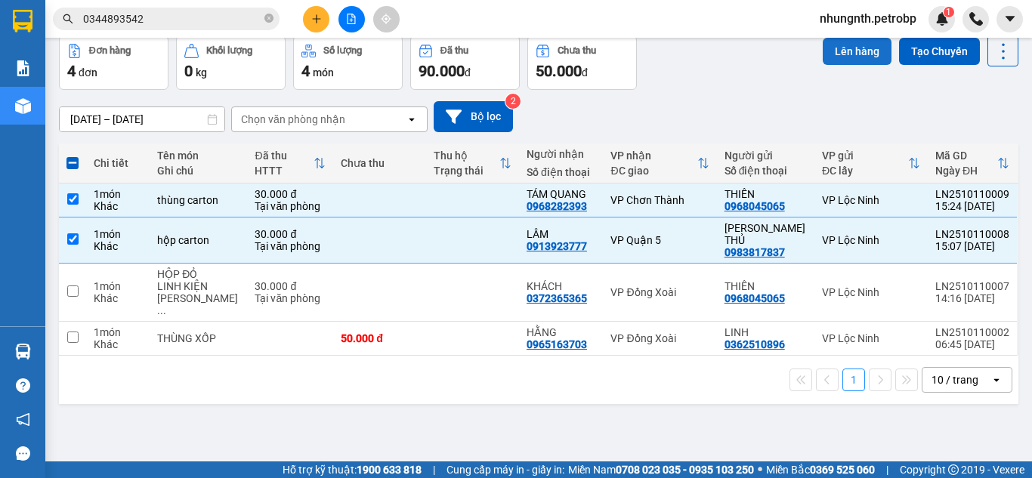
click at [848, 51] on button "Lên hàng" at bounding box center [856, 51] width 69 height 27
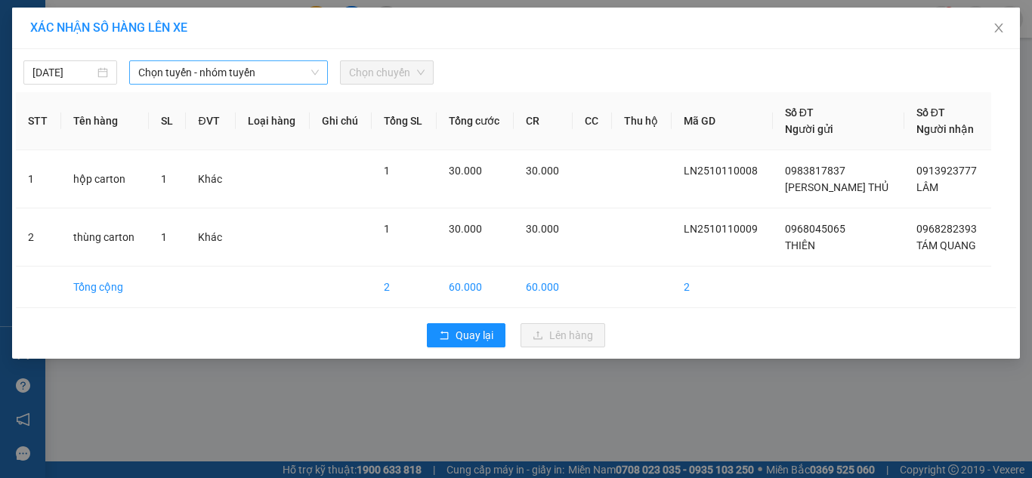
click at [204, 77] on span "Chọn tuyến - nhóm tuyến" at bounding box center [228, 72] width 180 height 23
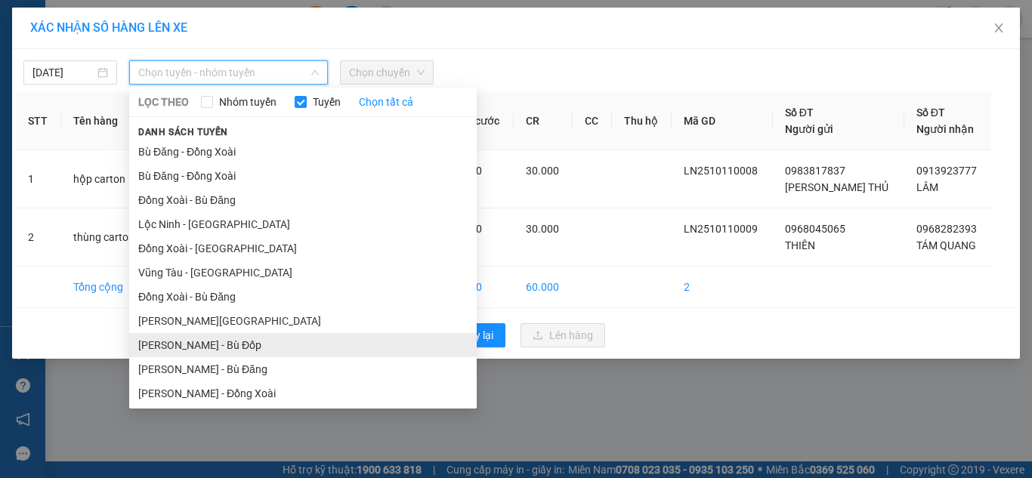
scroll to position [221, 0]
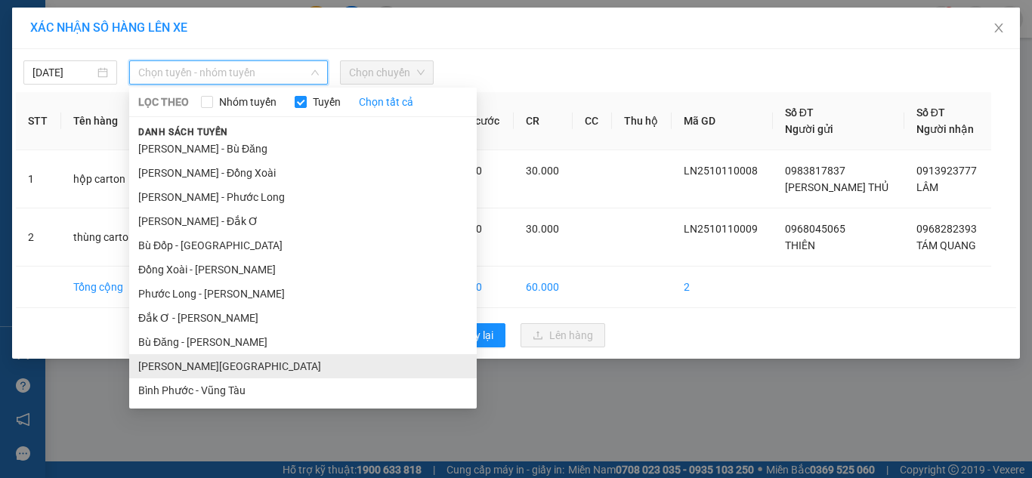
click at [183, 362] on li "[PERSON_NAME][GEOGRAPHIC_DATA]" at bounding box center [302, 366] width 347 height 24
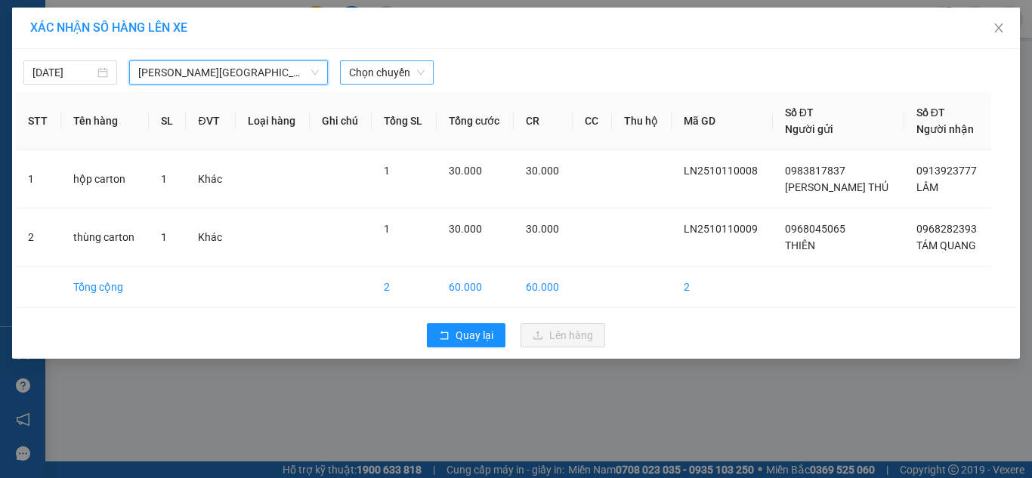
click at [393, 69] on span "Chọn chuyến" at bounding box center [387, 72] width 76 height 23
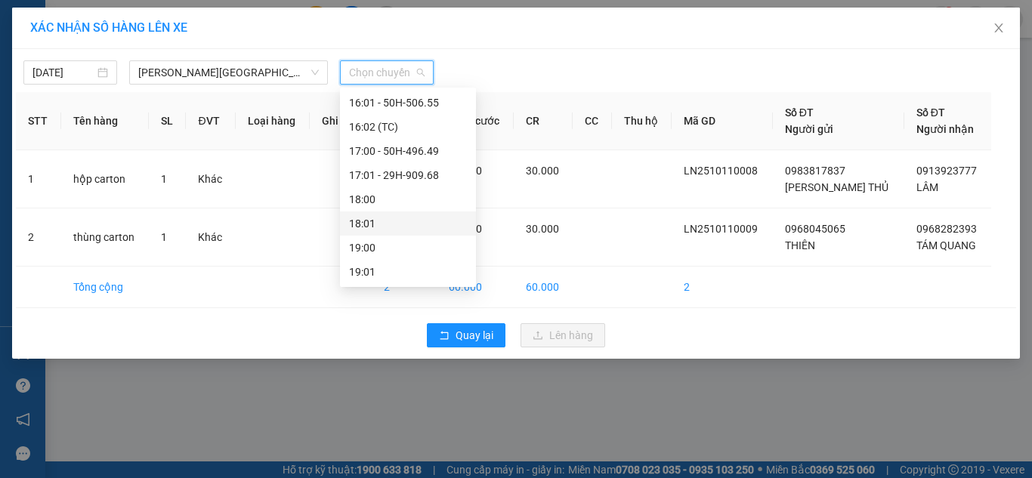
scroll to position [770, 0]
click at [410, 156] on div "16:00 - 50H-507.40" at bounding box center [408, 154] width 118 height 17
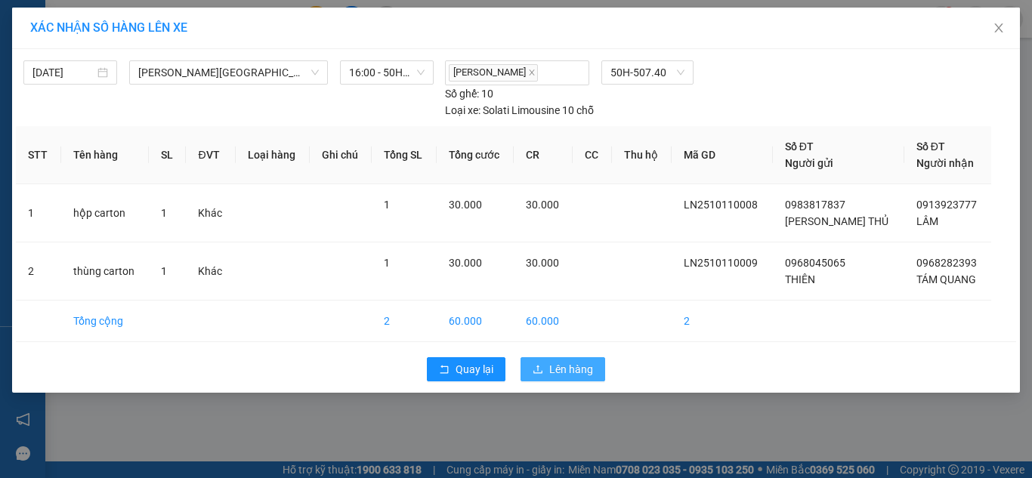
click at [560, 371] on span "Lên hàng" at bounding box center [571, 369] width 44 height 17
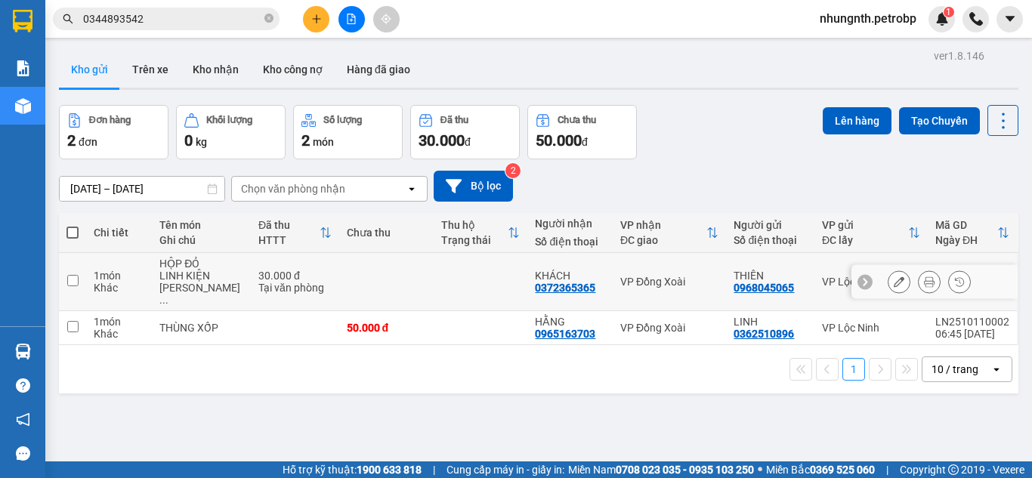
click at [68, 275] on input "checkbox" at bounding box center [72, 280] width 11 height 11
checkbox input "true"
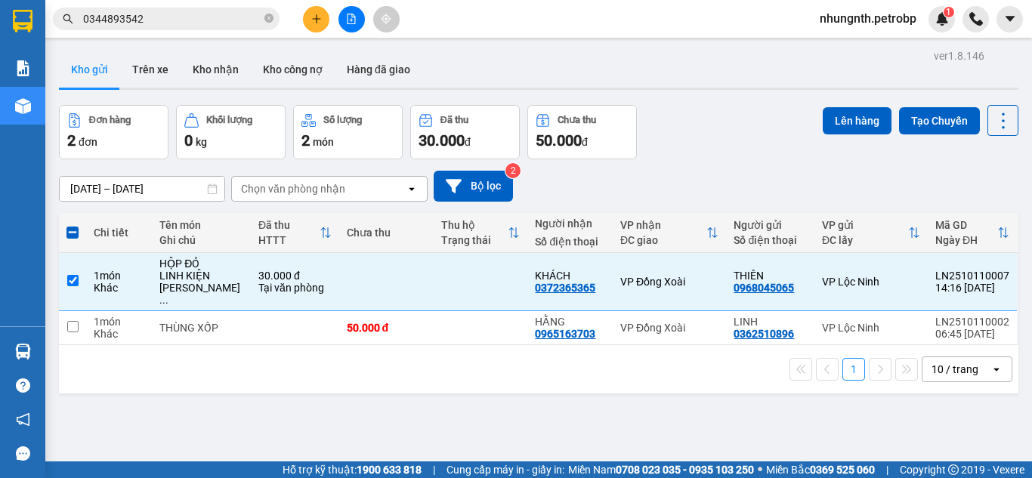
click at [812, 120] on div "Đơn hàng 2 đơn Khối lượng 0 kg Số lượng 2 món Đã thu 30.000 đ Chưa thu 50.000 đ…" at bounding box center [538, 132] width 959 height 54
click at [824, 122] on button "Lên hàng" at bounding box center [856, 120] width 69 height 27
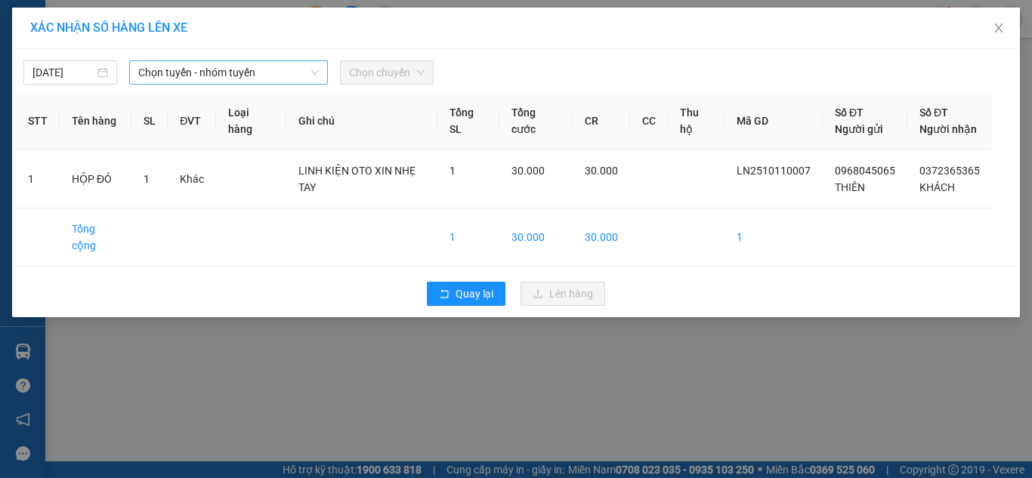
click at [223, 75] on span "Chọn tuyến - nhóm tuyến" at bounding box center [228, 72] width 180 height 23
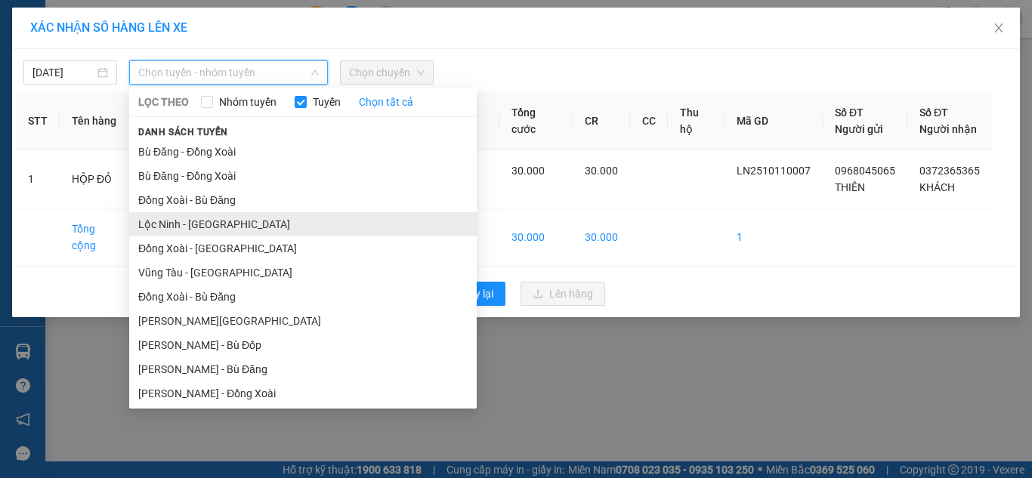
click at [184, 228] on li "Lộc Ninh - [GEOGRAPHIC_DATA]" at bounding box center [302, 224] width 347 height 24
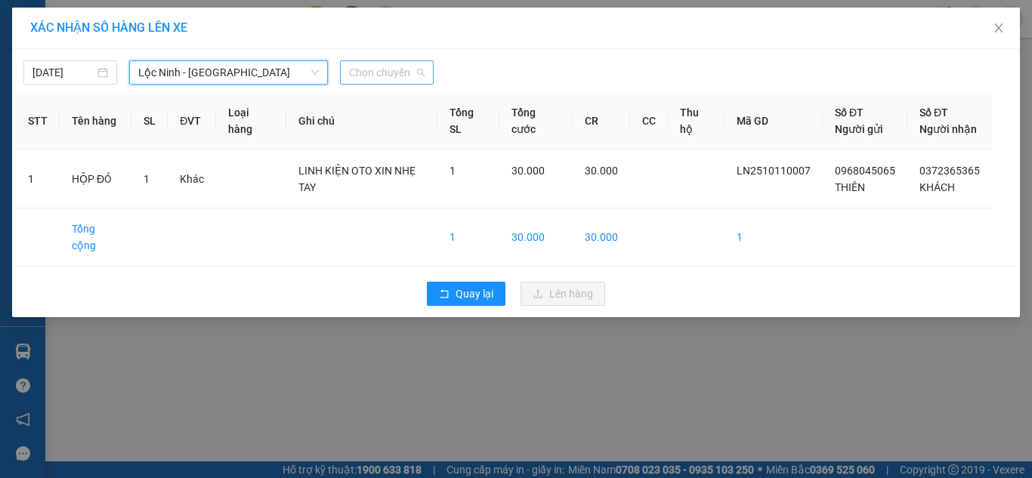
click at [399, 78] on span "Chọn chuyến" at bounding box center [387, 72] width 76 height 23
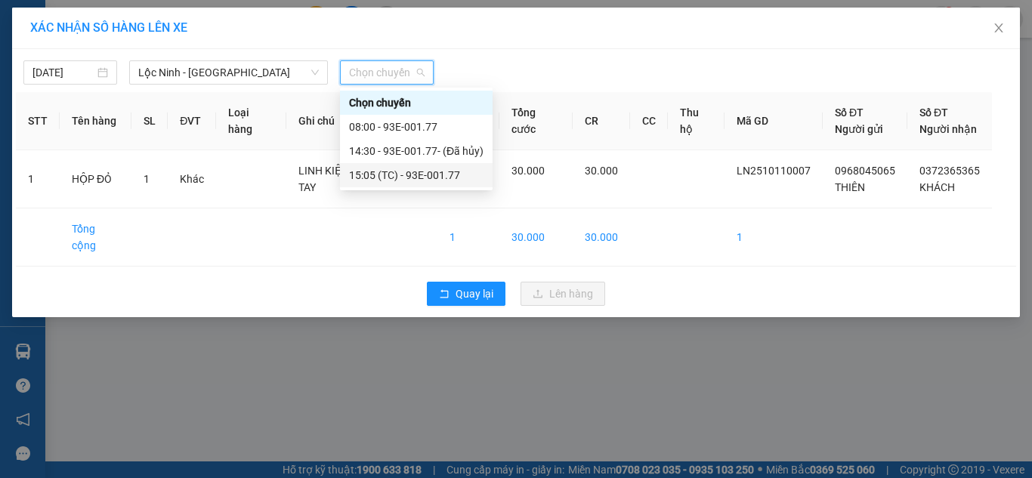
click at [405, 179] on div "15:05 (TC) - 93E-001.77" at bounding box center [416, 175] width 134 height 17
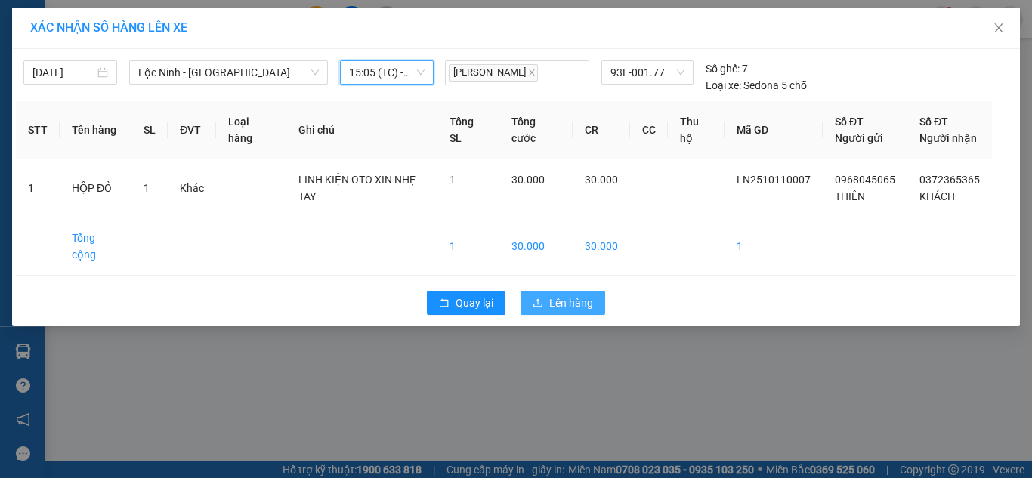
click at [557, 295] on span "Lên hàng" at bounding box center [571, 303] width 44 height 17
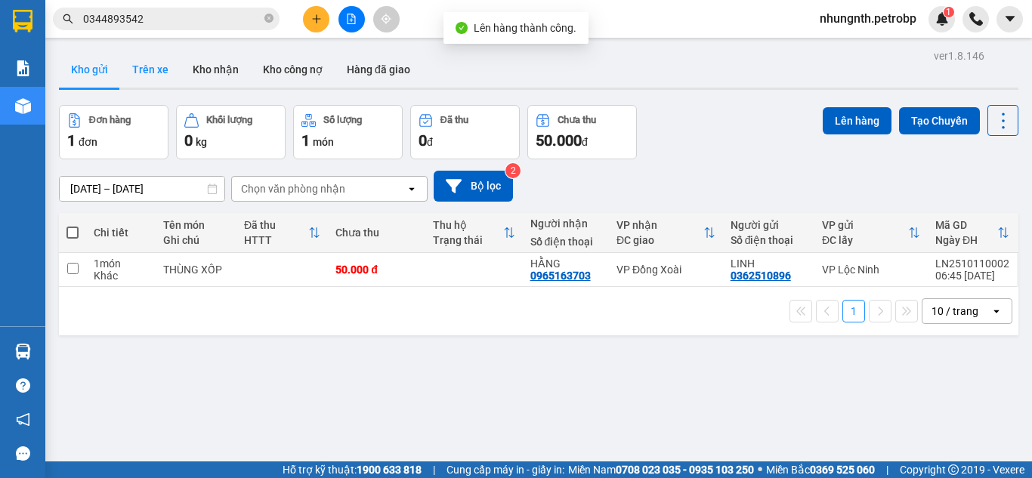
click at [162, 67] on button "Trên xe" at bounding box center [150, 69] width 60 height 36
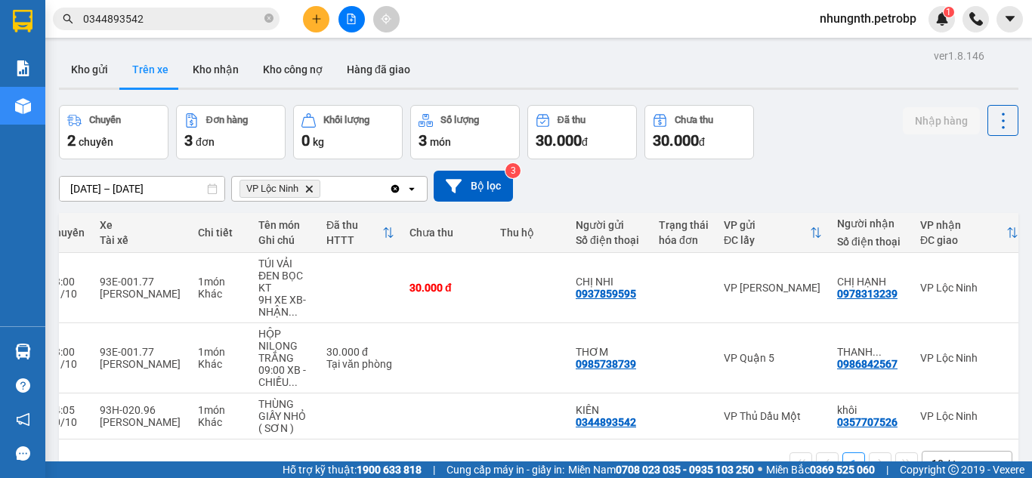
scroll to position [0, 272]
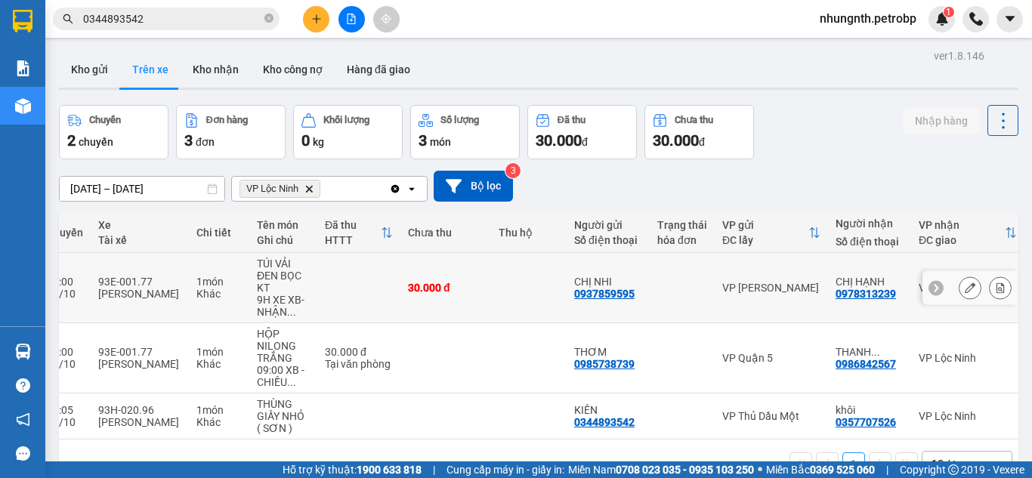
click at [995, 287] on icon at bounding box center [1000, 287] width 11 height 11
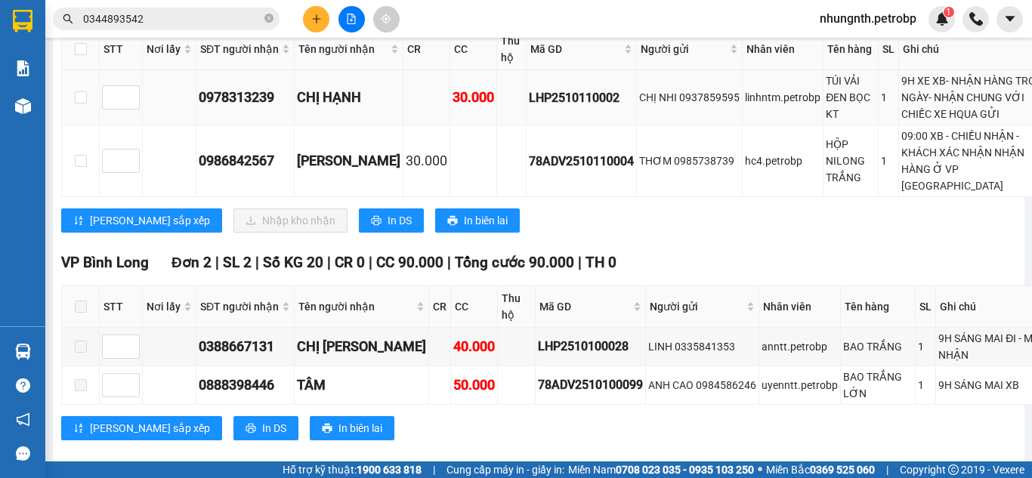
scroll to position [529, 0]
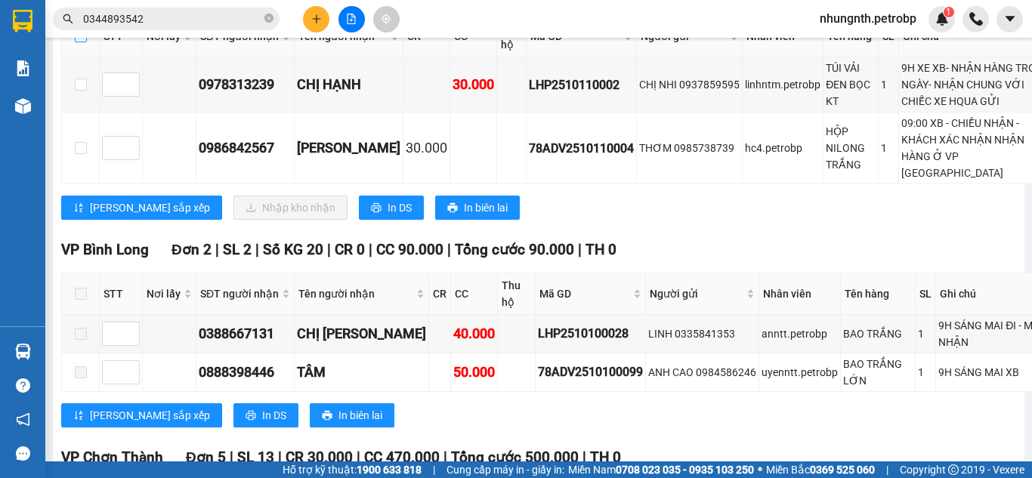
drag, startPoint x: 82, startPoint y: 97, endPoint x: 175, endPoint y: 190, distance: 130.8
click at [82, 42] on input "checkbox" at bounding box center [81, 36] width 12 height 12
checkbox input "true"
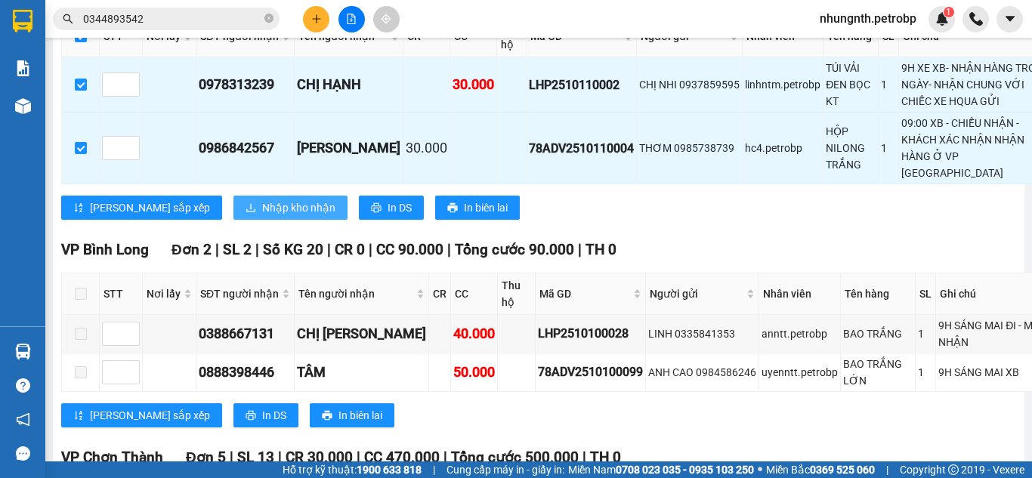
click at [262, 216] on span "Nhập kho nhận" at bounding box center [298, 207] width 73 height 17
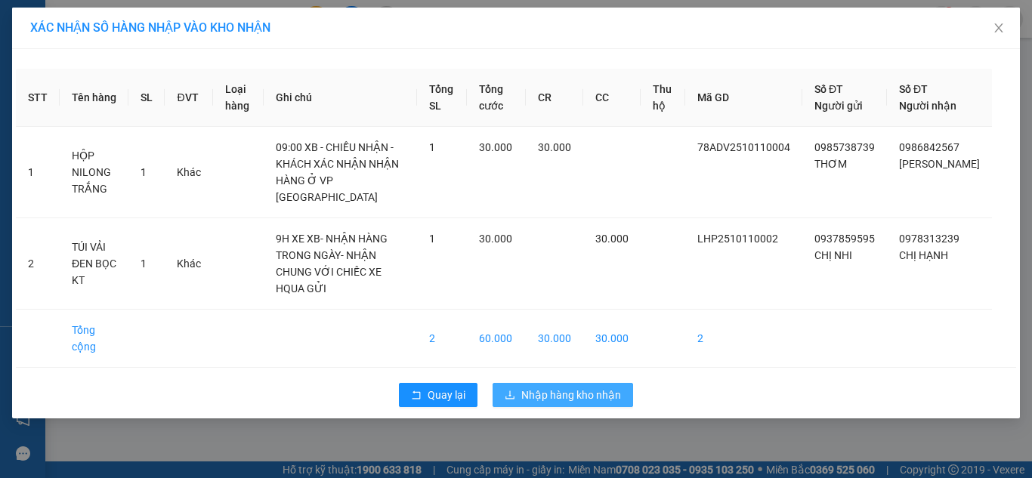
click at [582, 387] on span "Nhập hàng kho nhận" at bounding box center [571, 395] width 100 height 17
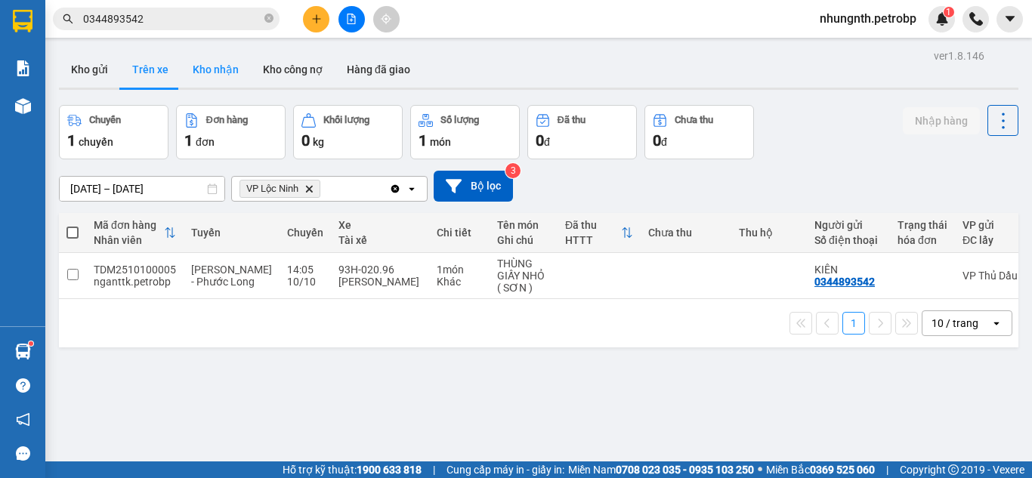
click at [214, 56] on button "Kho nhận" at bounding box center [215, 69] width 70 height 36
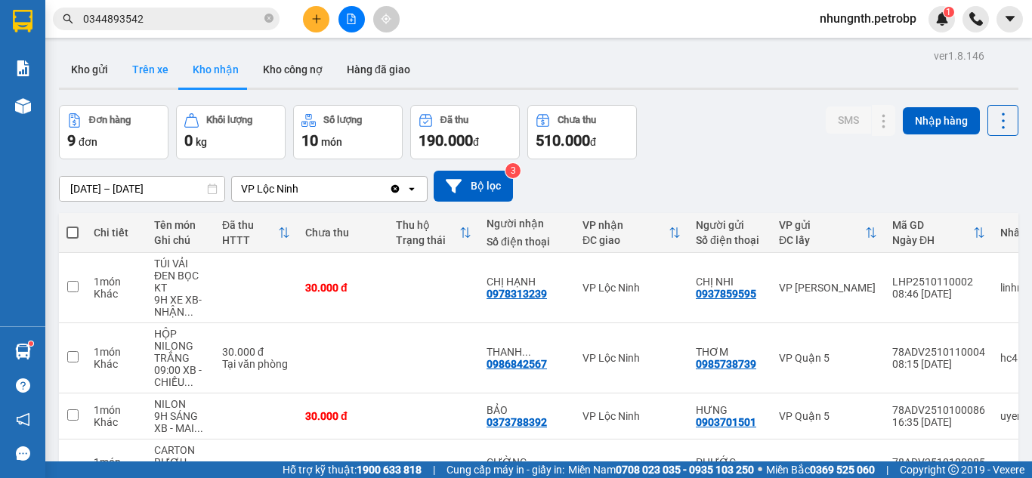
click at [143, 72] on button "Trên xe" at bounding box center [150, 69] width 60 height 36
type input "[DATE] – [DATE]"
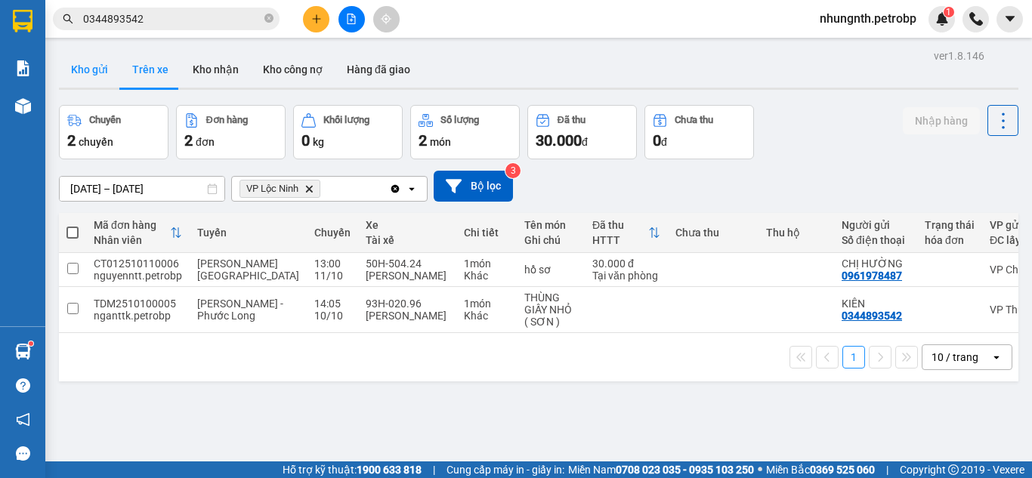
click at [100, 71] on button "Kho gửi" at bounding box center [89, 69] width 61 height 36
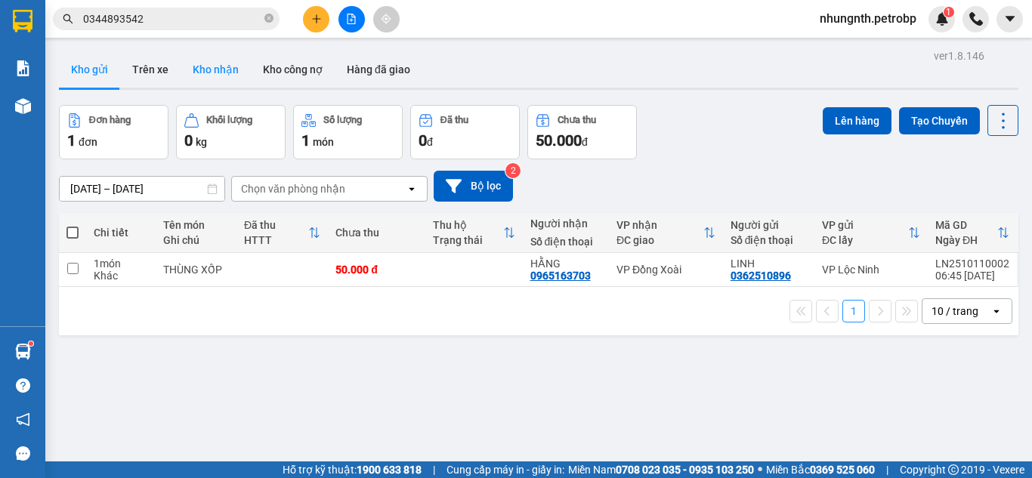
click at [235, 67] on button "Kho nhận" at bounding box center [215, 69] width 70 height 36
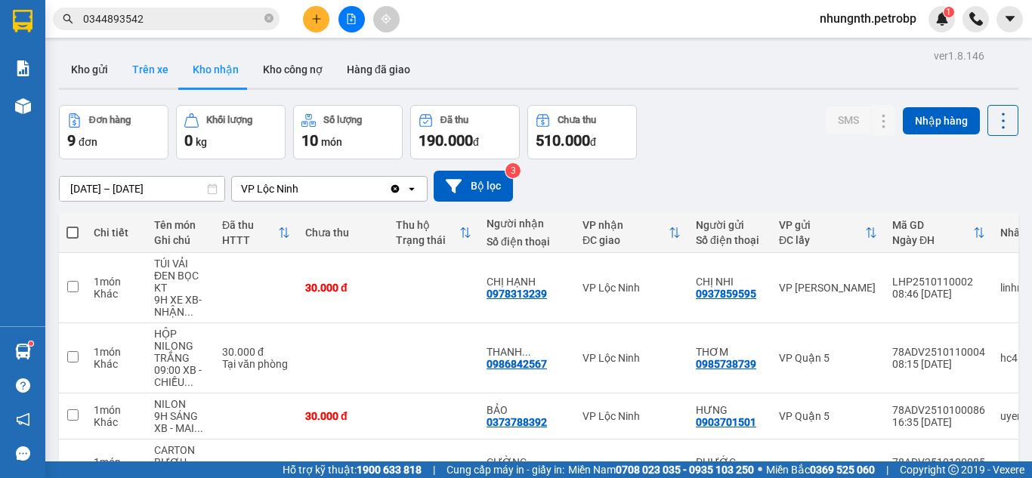
click at [156, 71] on button "Trên xe" at bounding box center [150, 69] width 60 height 36
type input "[DATE] – [DATE]"
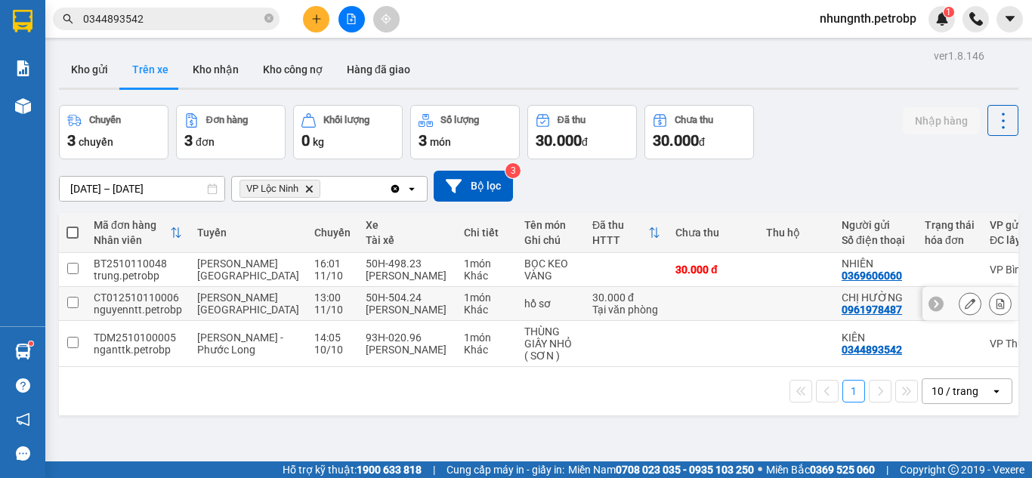
click at [995, 309] on icon at bounding box center [1000, 303] width 11 height 11
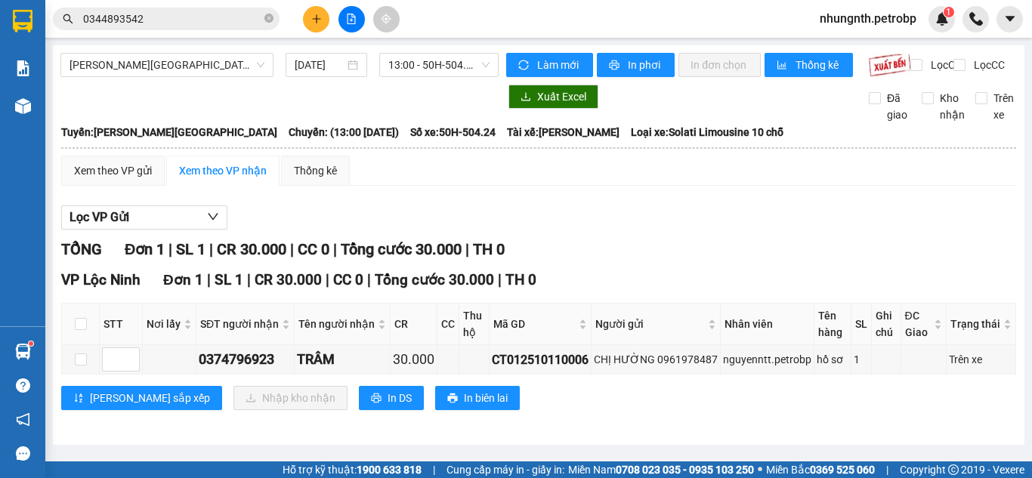
scroll to position [4, 0]
click at [79, 365] on input "checkbox" at bounding box center [81, 359] width 12 height 12
checkbox input "true"
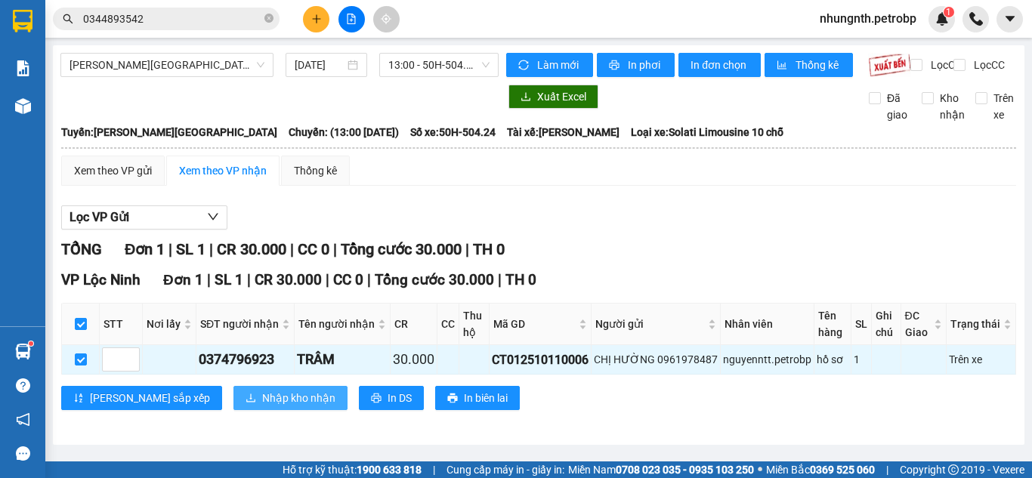
click at [262, 406] on span "Nhập kho nhận" at bounding box center [298, 398] width 73 height 17
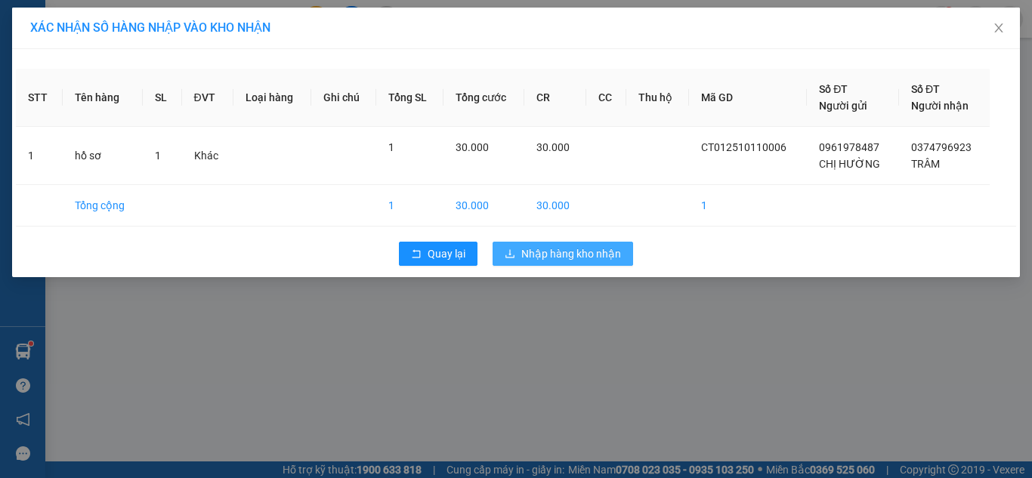
click at [553, 245] on button "Nhập hàng kho nhận" at bounding box center [562, 254] width 140 height 24
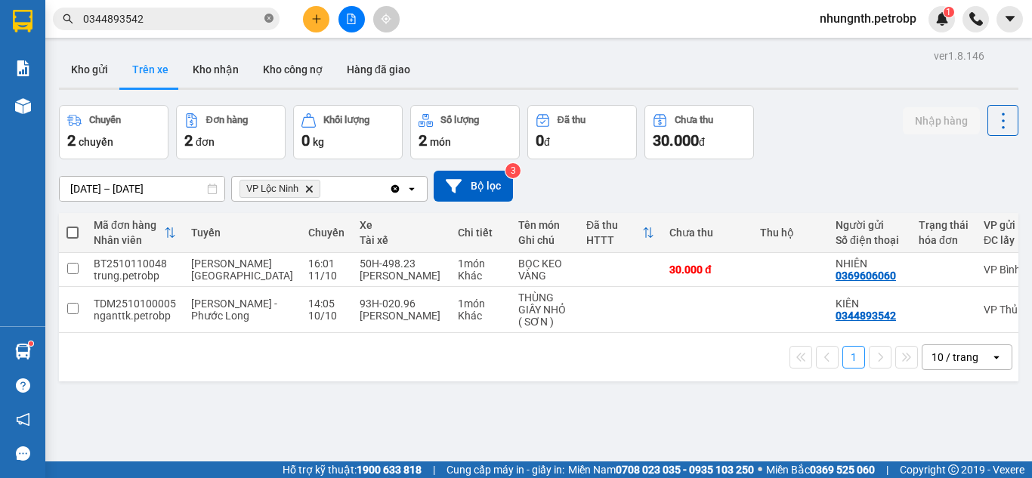
click at [273, 20] on icon "close-circle" at bounding box center [268, 18] width 9 height 9
click at [211, 19] on input "text" at bounding box center [172, 19] width 178 height 17
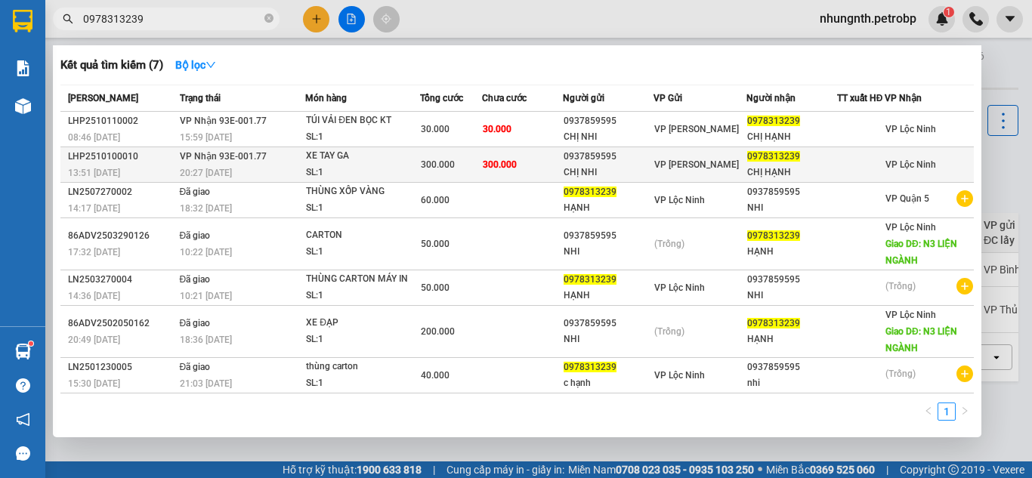
type input "0978313239"
click at [403, 165] on div "XE TAY GA" at bounding box center [362, 156] width 113 height 17
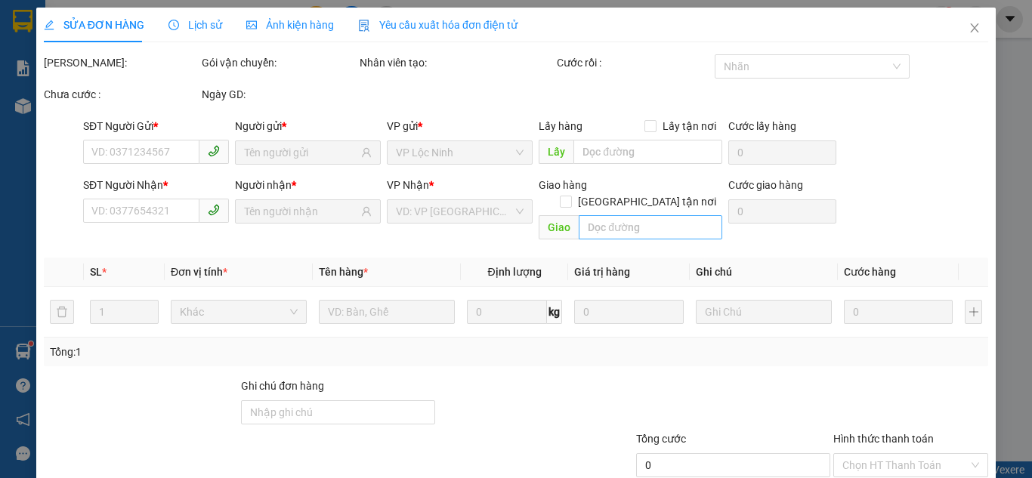
type input "0937859595"
type input "CHỊ NHI"
type input "0978313239"
type input "CHỊ HẠNH"
type input "300.000"
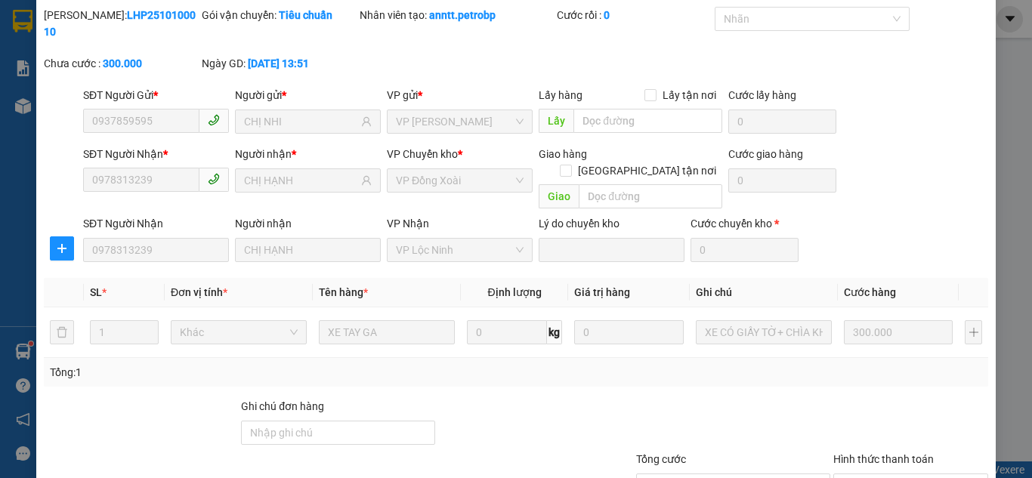
scroll to position [135, 0]
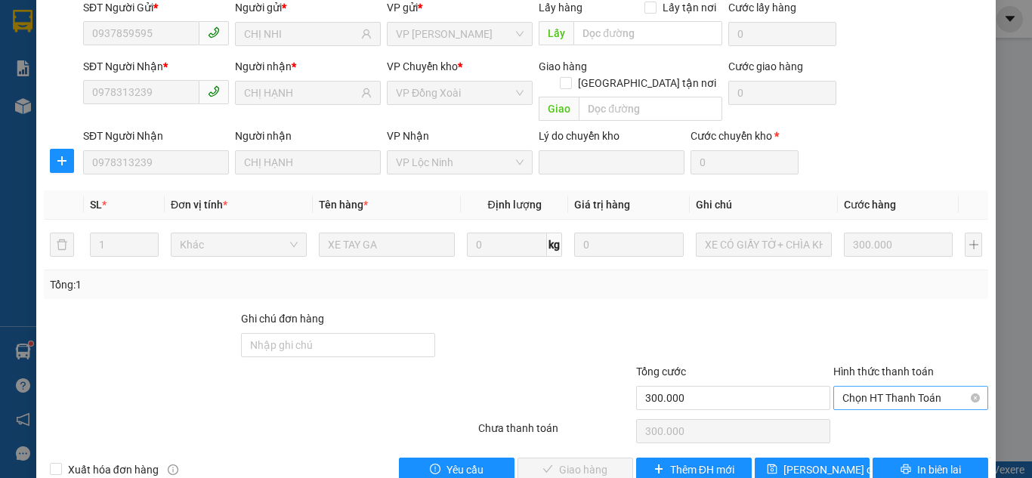
click at [865, 387] on span "Chọn HT Thanh Toán" at bounding box center [910, 398] width 137 height 23
click at [855, 404] on div "Tại văn phòng" at bounding box center [901, 395] width 153 height 24
type input "0"
click at [542, 464] on span "check" at bounding box center [547, 470] width 11 height 12
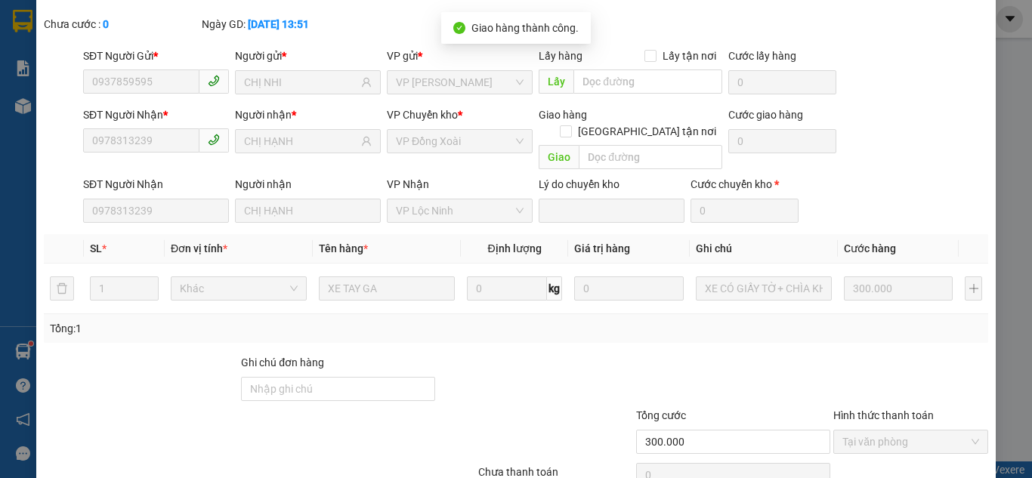
scroll to position [17, 0]
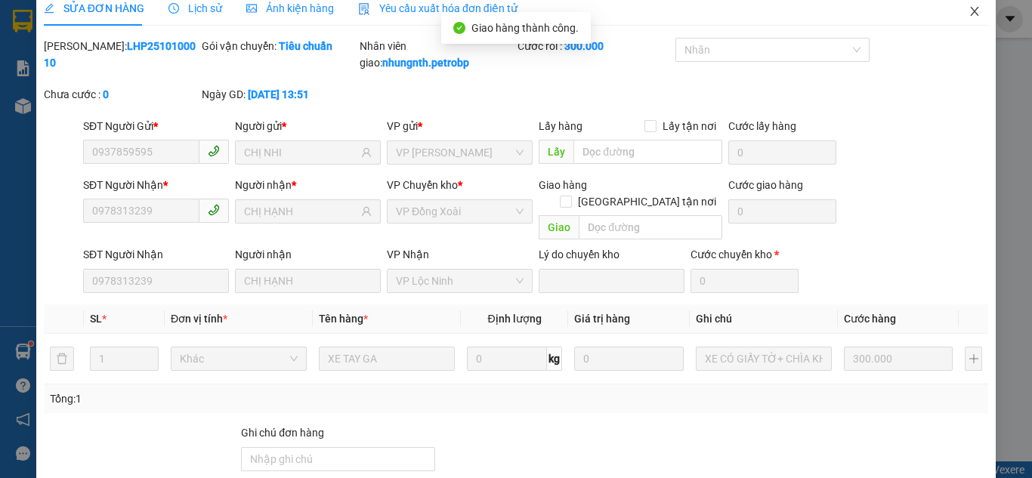
click at [968, 14] on icon "close" at bounding box center [974, 11] width 12 height 12
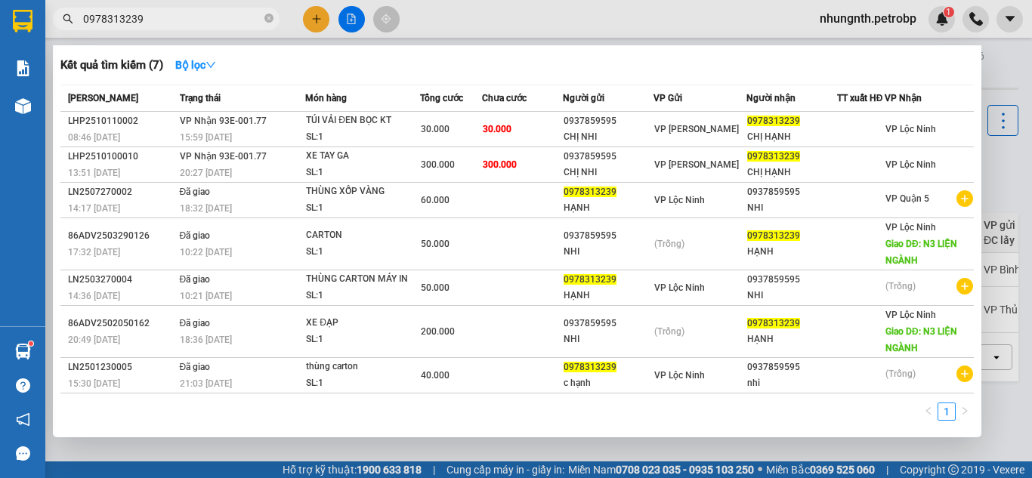
click at [197, 25] on input "0978313239" at bounding box center [172, 19] width 178 height 17
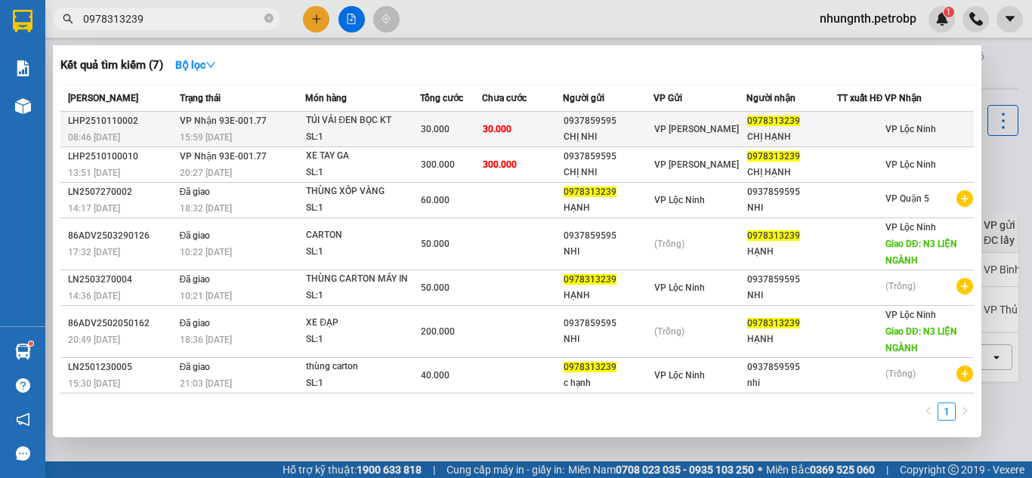
click at [388, 144] on div "SL: 1" at bounding box center [362, 137] width 113 height 17
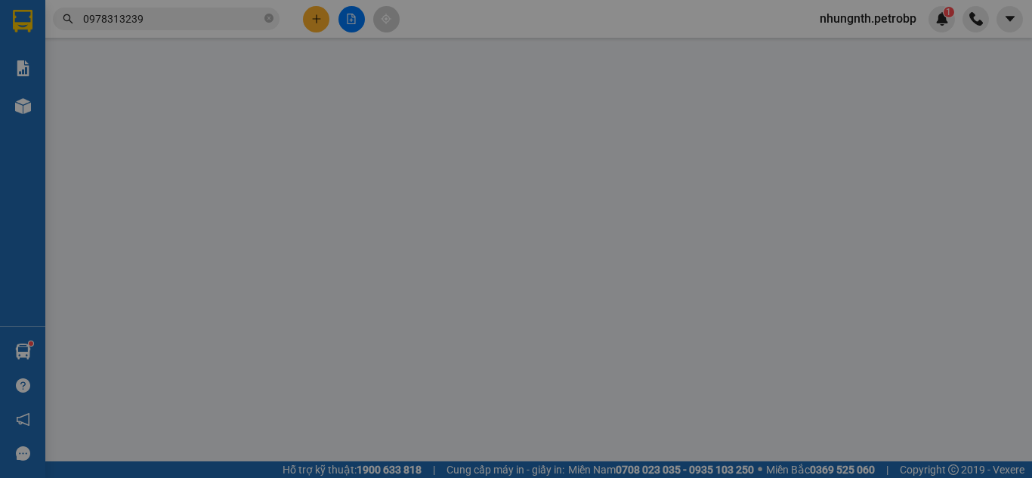
type input "0937859595"
type input "CHỊ NHI"
type input "0978313239"
type input "CHỊ HẠNH"
type input "30.000"
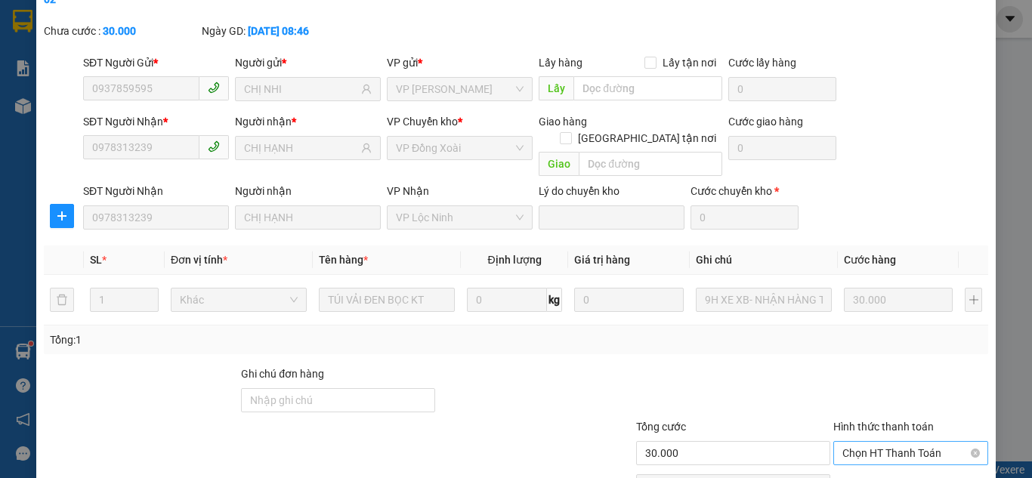
scroll to position [135, 0]
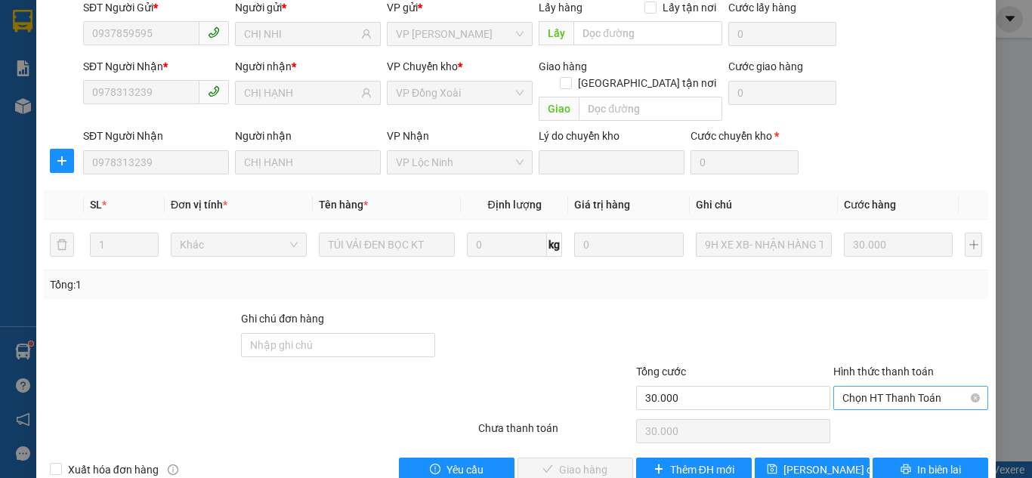
click at [873, 387] on span "Chọn HT Thanh Toán" at bounding box center [910, 398] width 137 height 23
drag, startPoint x: 865, startPoint y: 387, endPoint x: 672, endPoint y: 390, distance: 193.3
click at [865, 387] on div "Tại văn phòng" at bounding box center [901, 395] width 135 height 17
type input "0"
drag, startPoint x: 554, startPoint y: 433, endPoint x: 547, endPoint y: 427, distance: 9.1
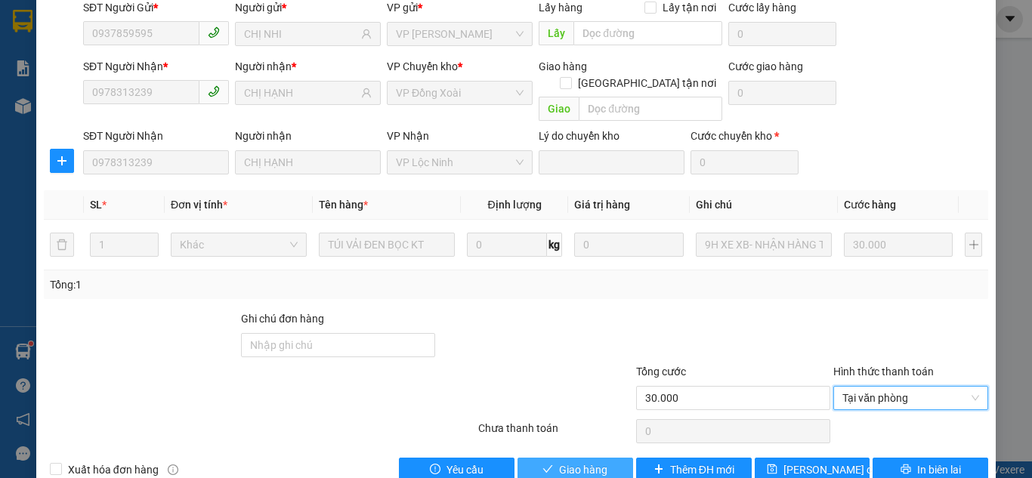
click at [559, 461] on span "Giao hàng" at bounding box center [583, 469] width 48 height 17
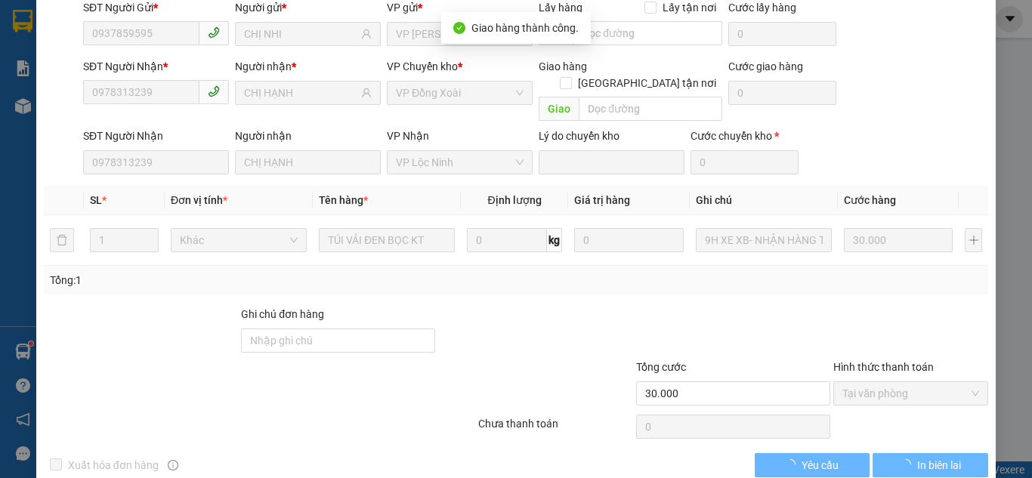
scroll to position [12, 0]
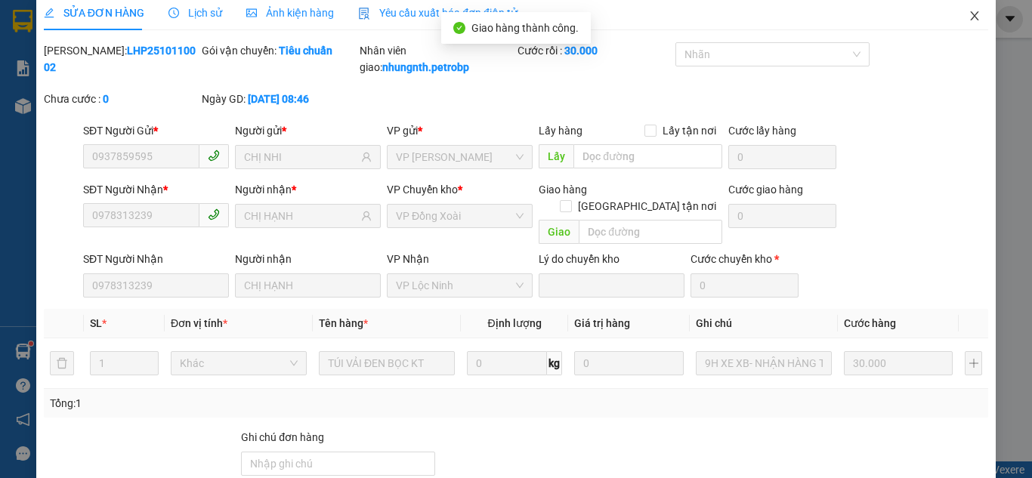
click at [968, 18] on icon "close" at bounding box center [974, 16] width 12 height 12
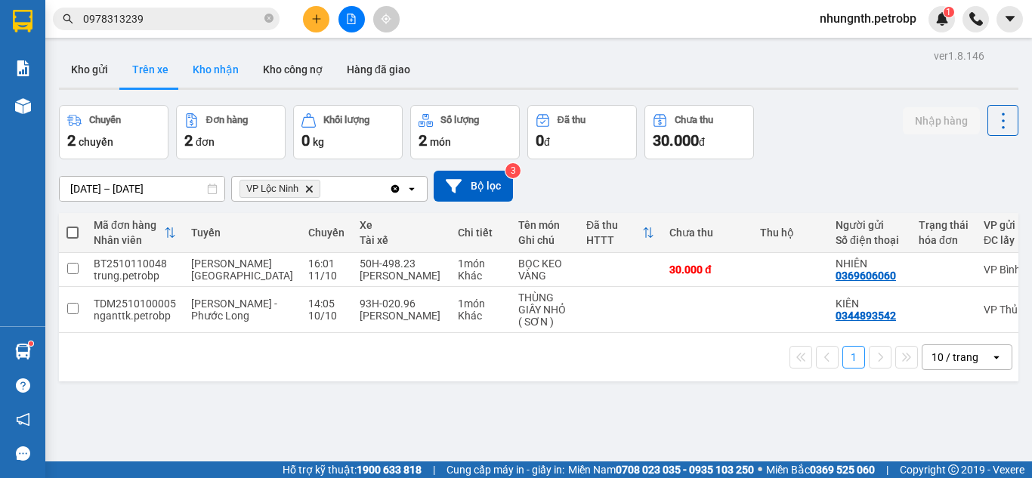
click at [229, 72] on button "Kho nhận" at bounding box center [215, 69] width 70 height 36
type input "[DATE] – [DATE]"
